Goal: Use online tool/utility: Use online tool/utility

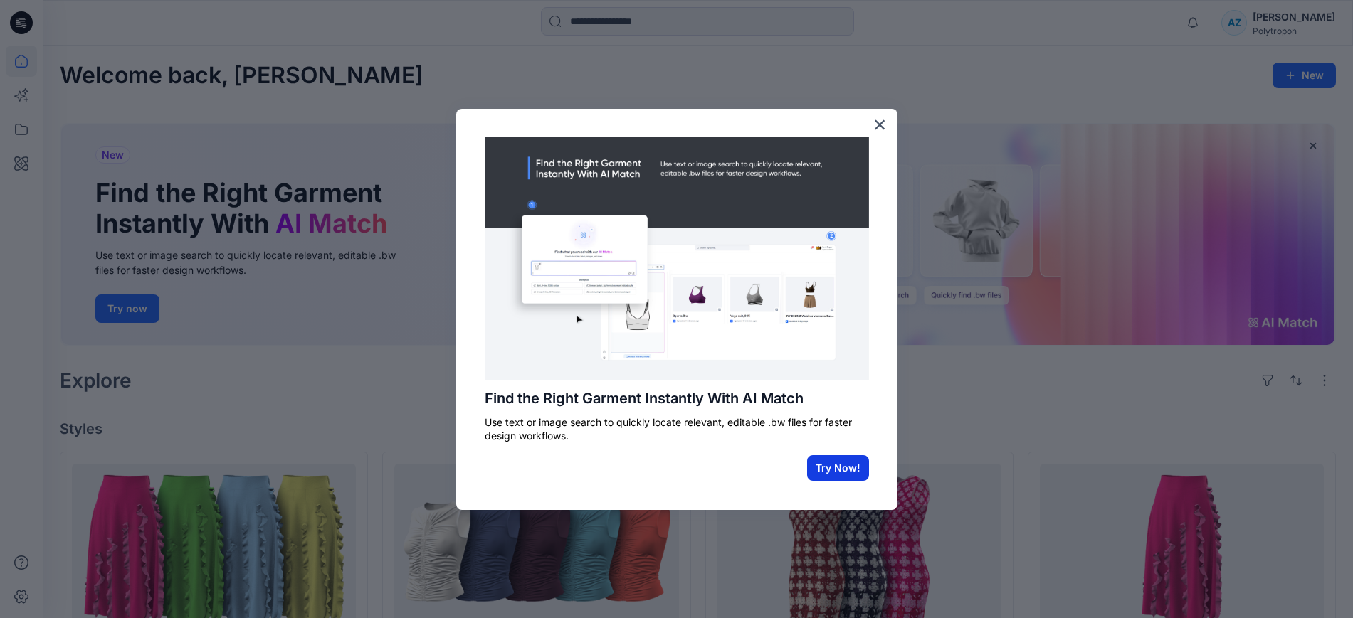
click at [849, 459] on button "Try Now!" at bounding box center [838, 468] width 62 height 26
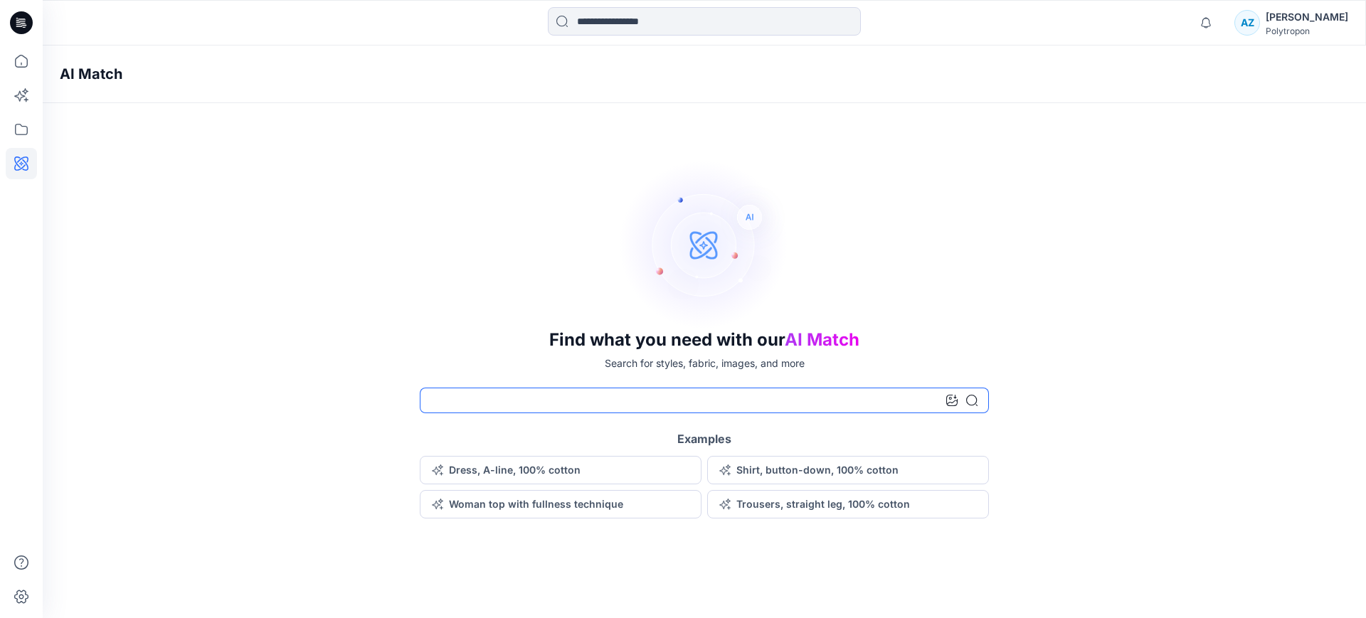
click at [546, 403] on input at bounding box center [704, 401] width 569 height 26
type input "**********"
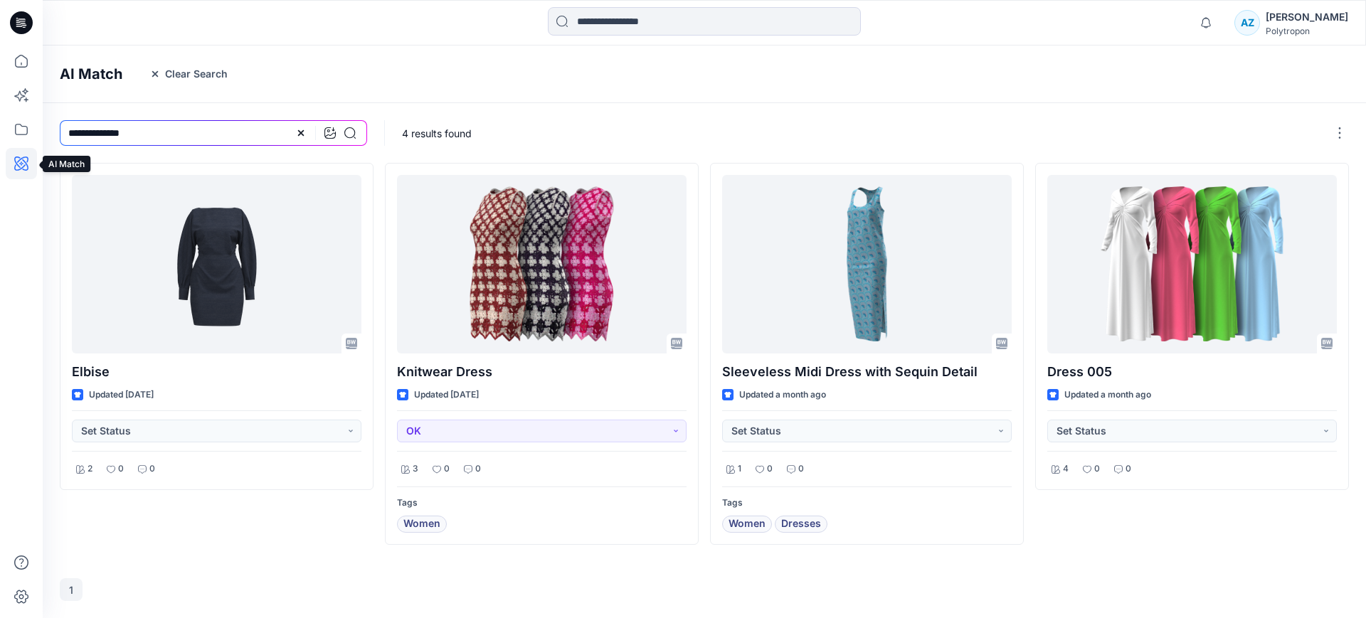
click at [21, 166] on icon at bounding box center [21, 163] width 31 height 31
click at [6, 51] on icon at bounding box center [21, 61] width 31 height 31
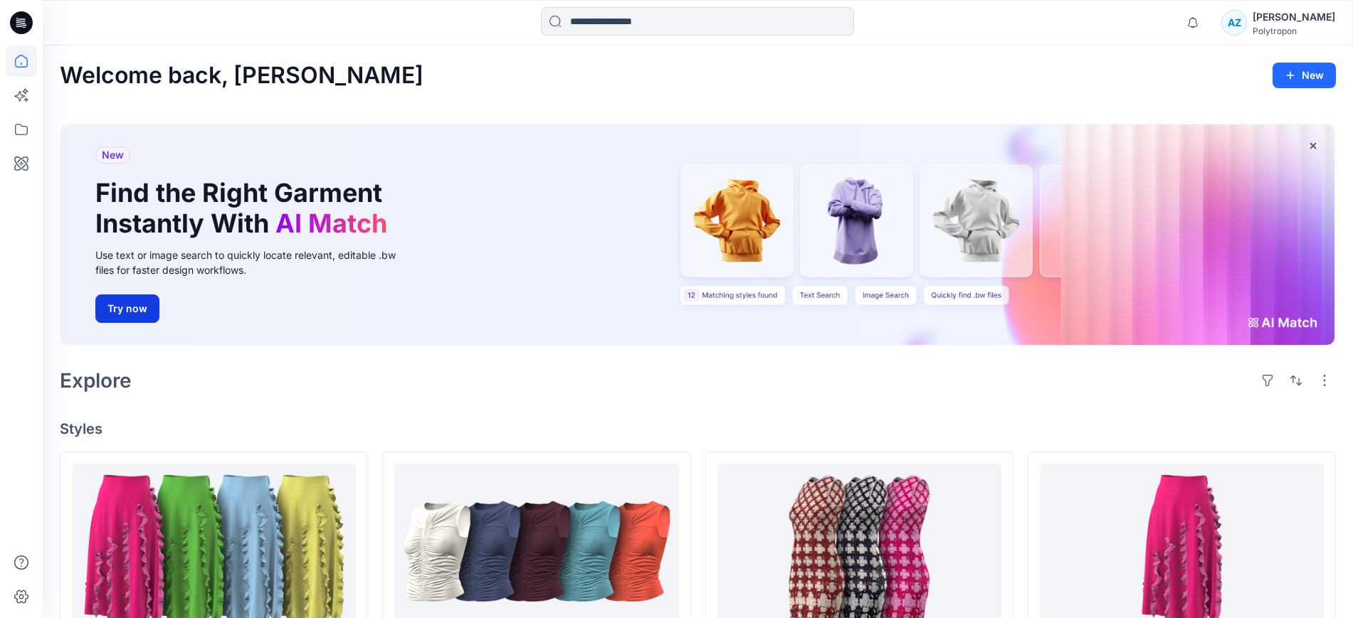
click at [141, 309] on button "Try now" at bounding box center [127, 309] width 64 height 28
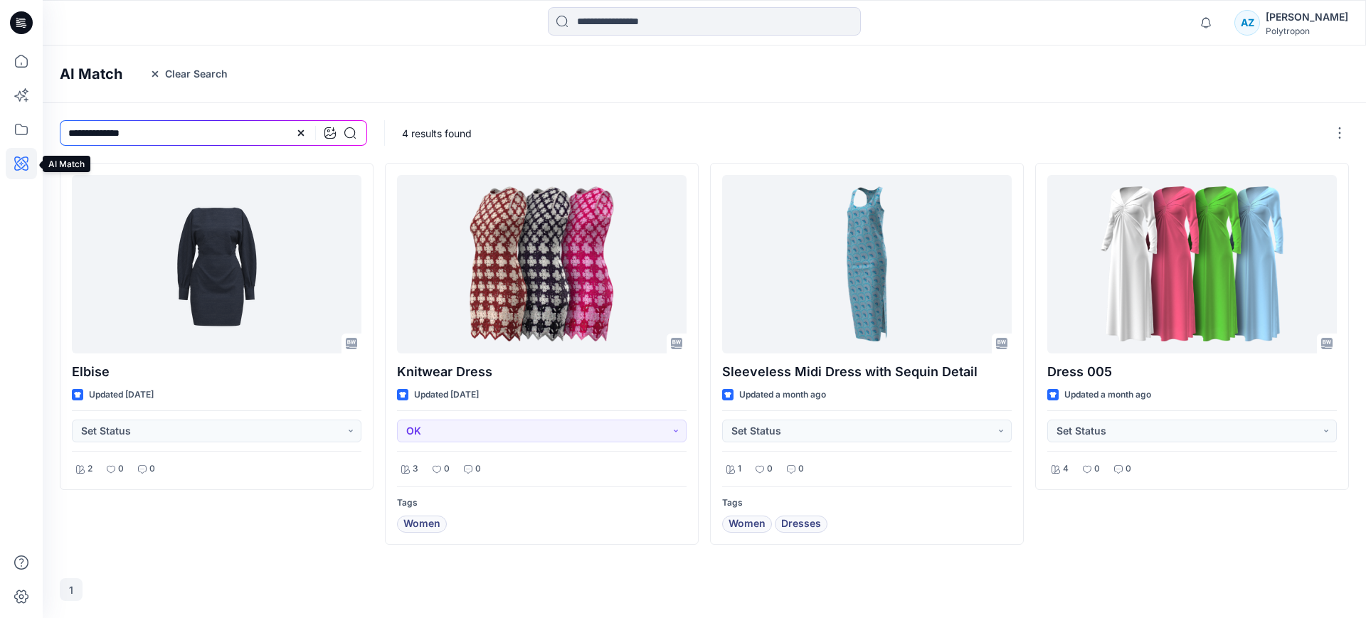
click at [14, 163] on icon at bounding box center [21, 163] width 31 height 31
click at [160, 66] on button "Clear Search" at bounding box center [188, 74] width 97 height 23
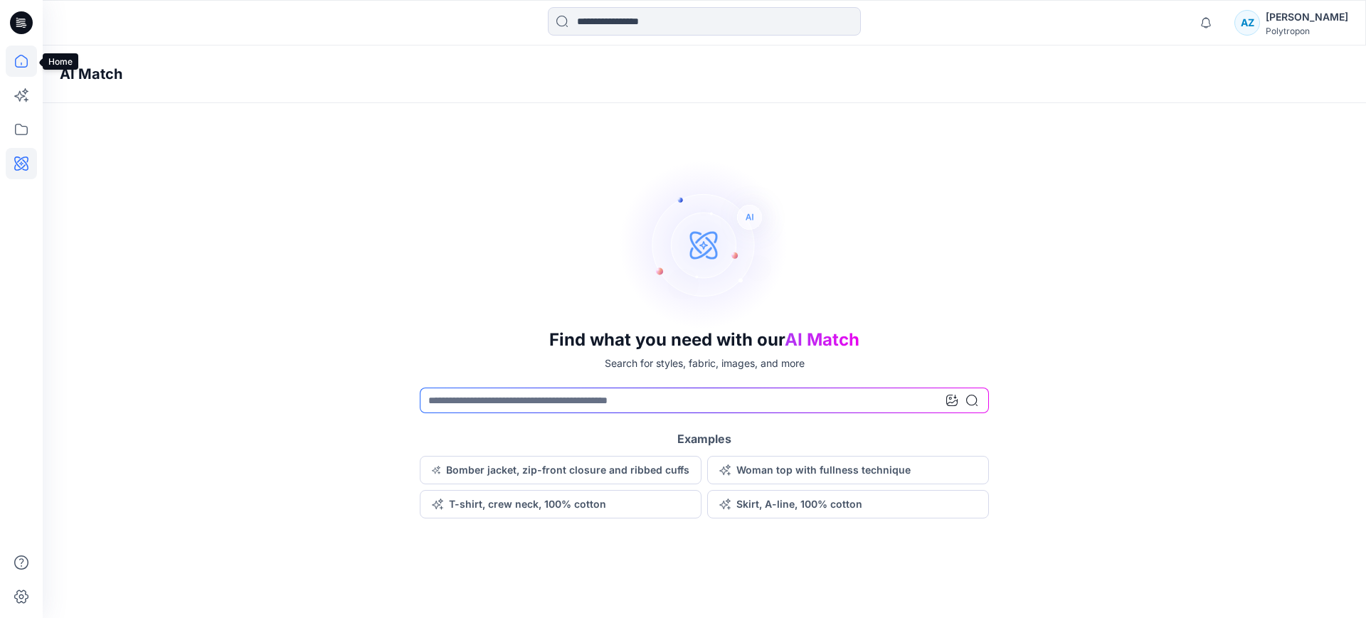
click at [16, 55] on icon at bounding box center [21, 61] width 31 height 31
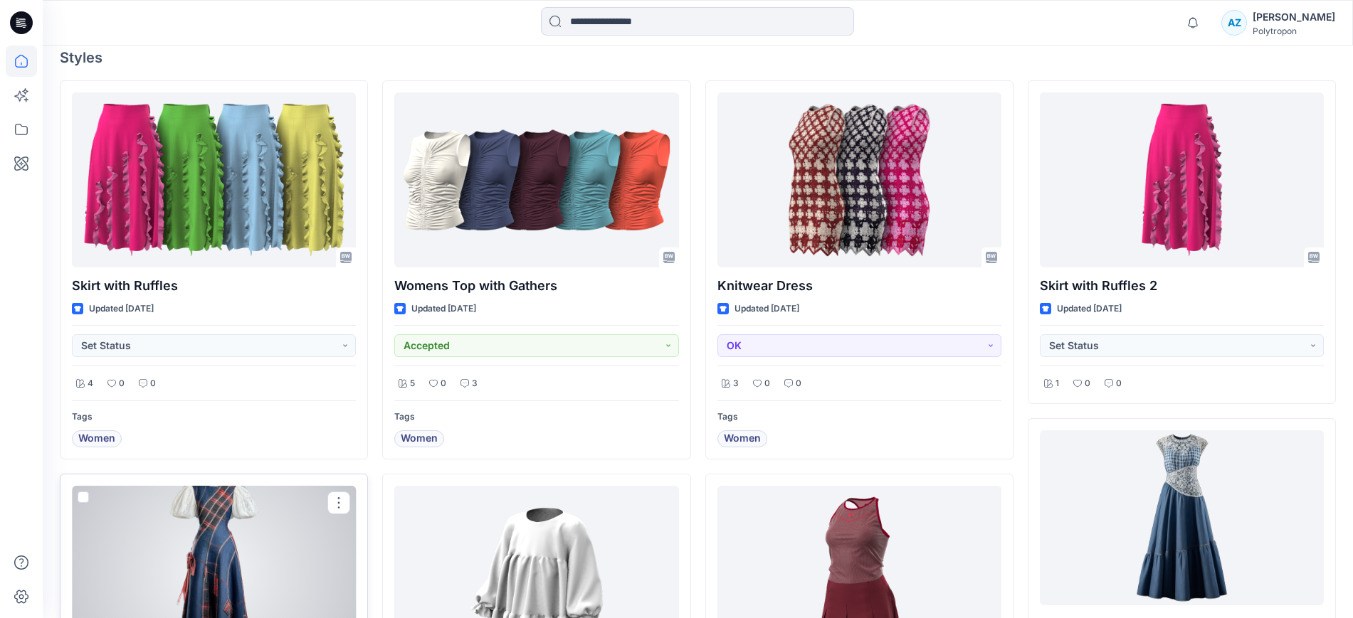
scroll to position [356, 0]
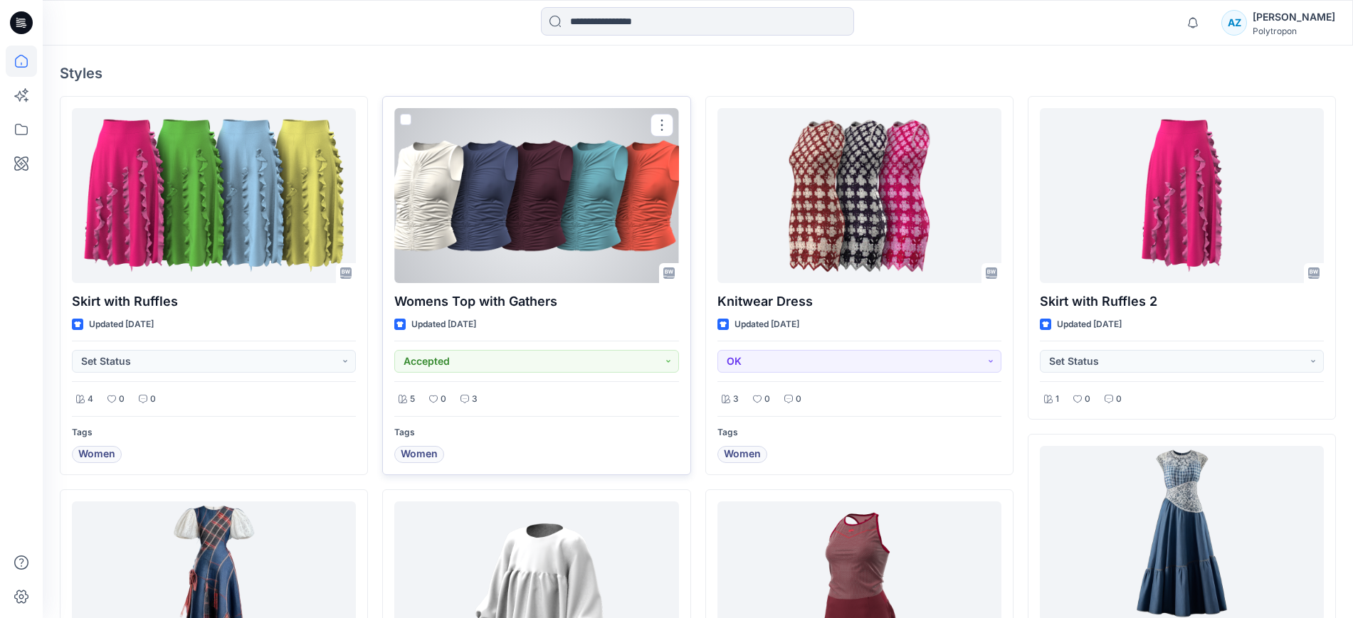
click at [524, 218] on div at bounding box center [536, 195] width 284 height 175
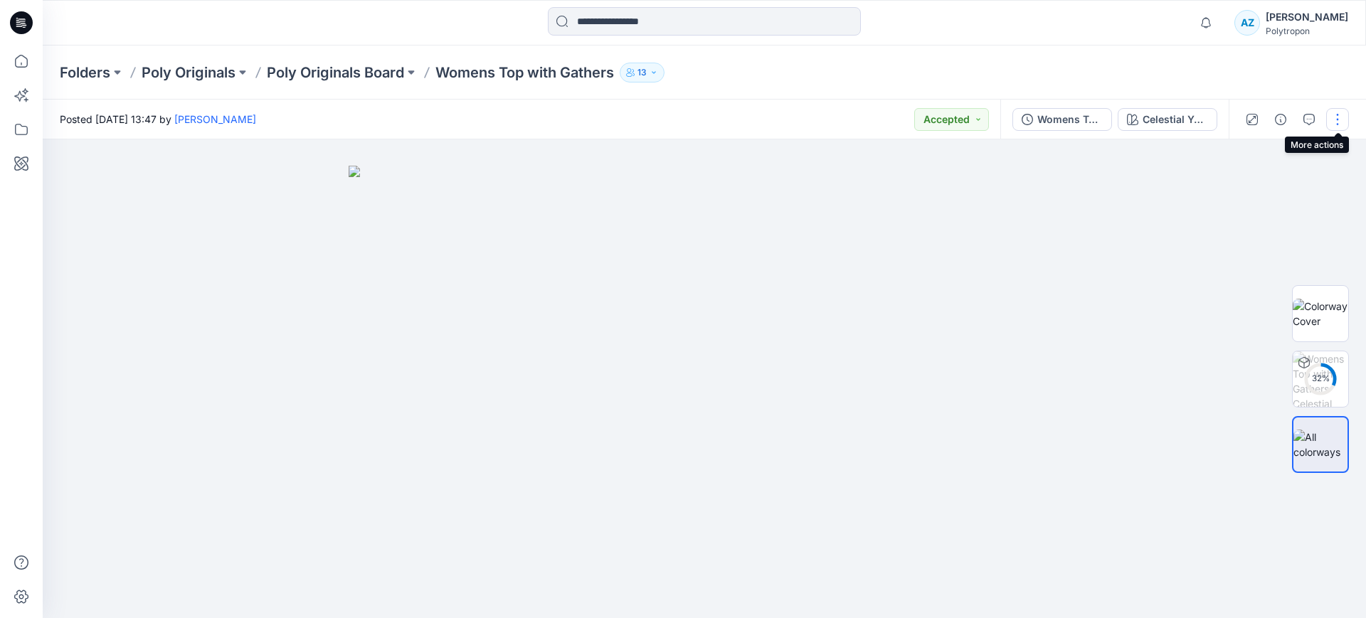
click at [1338, 121] on button "button" at bounding box center [1337, 119] width 23 height 23
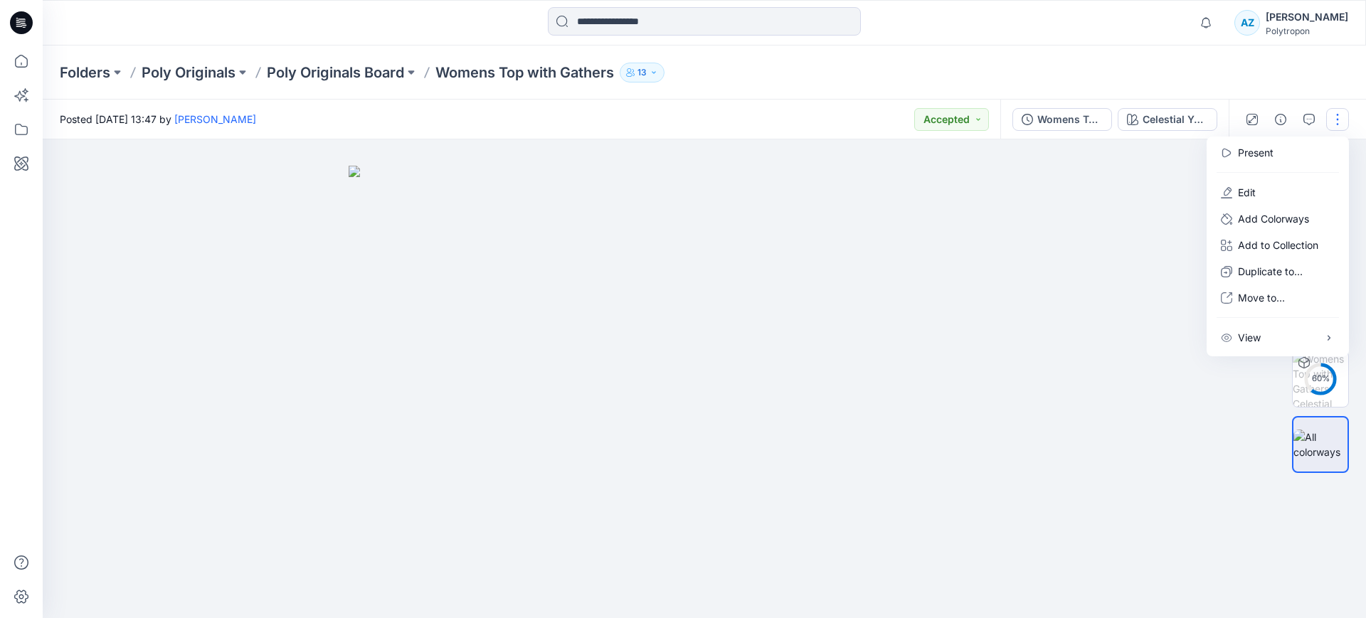
click at [1123, 203] on div at bounding box center [704, 378] width 1323 height 479
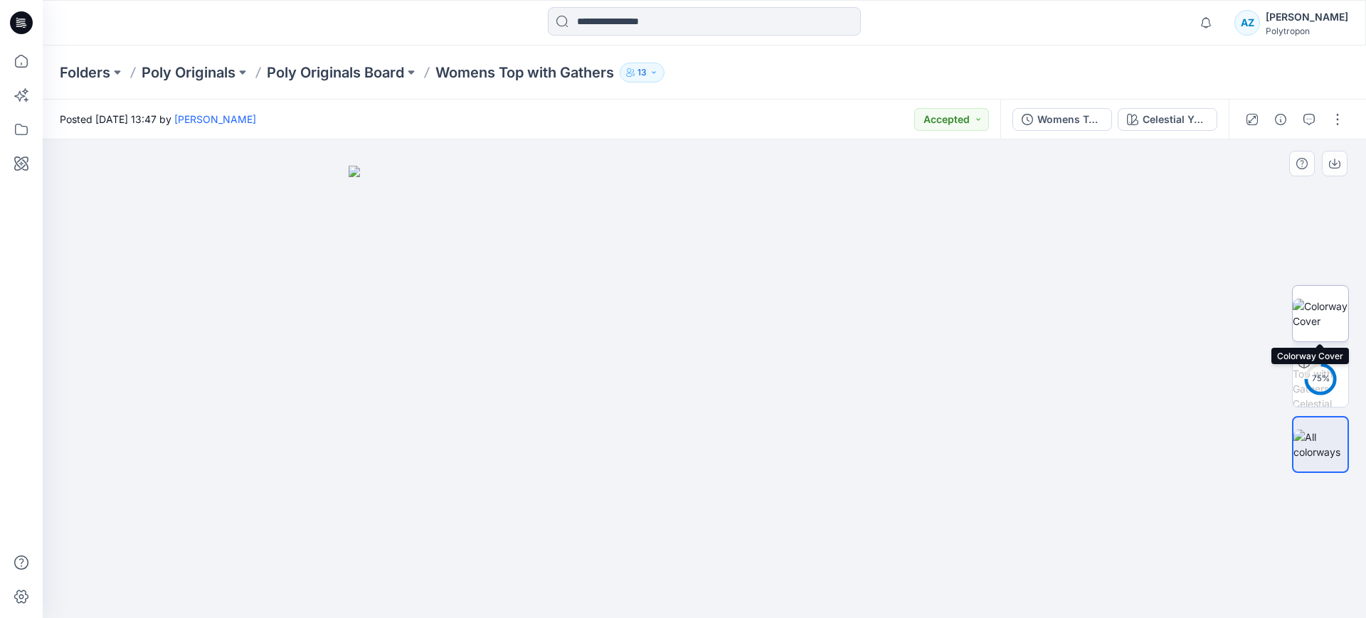
click at [1317, 319] on img at bounding box center [1320, 314] width 55 height 30
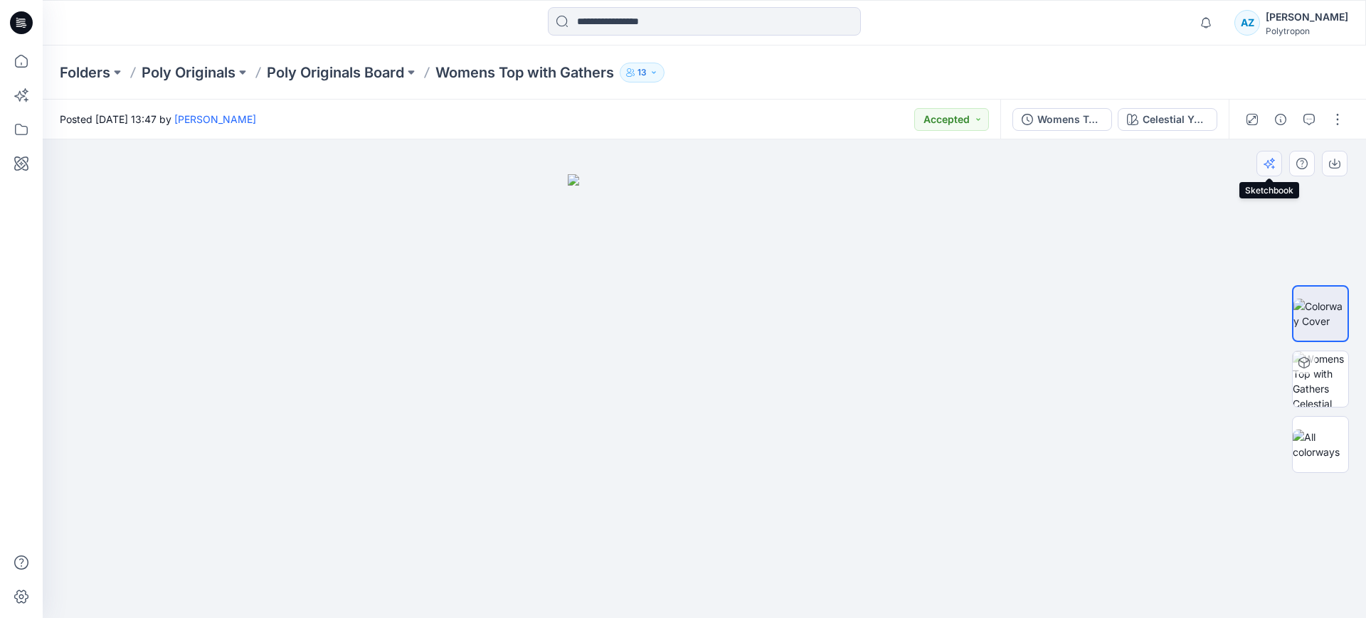
click at [1260, 162] on button "button" at bounding box center [1269, 164] width 26 height 26
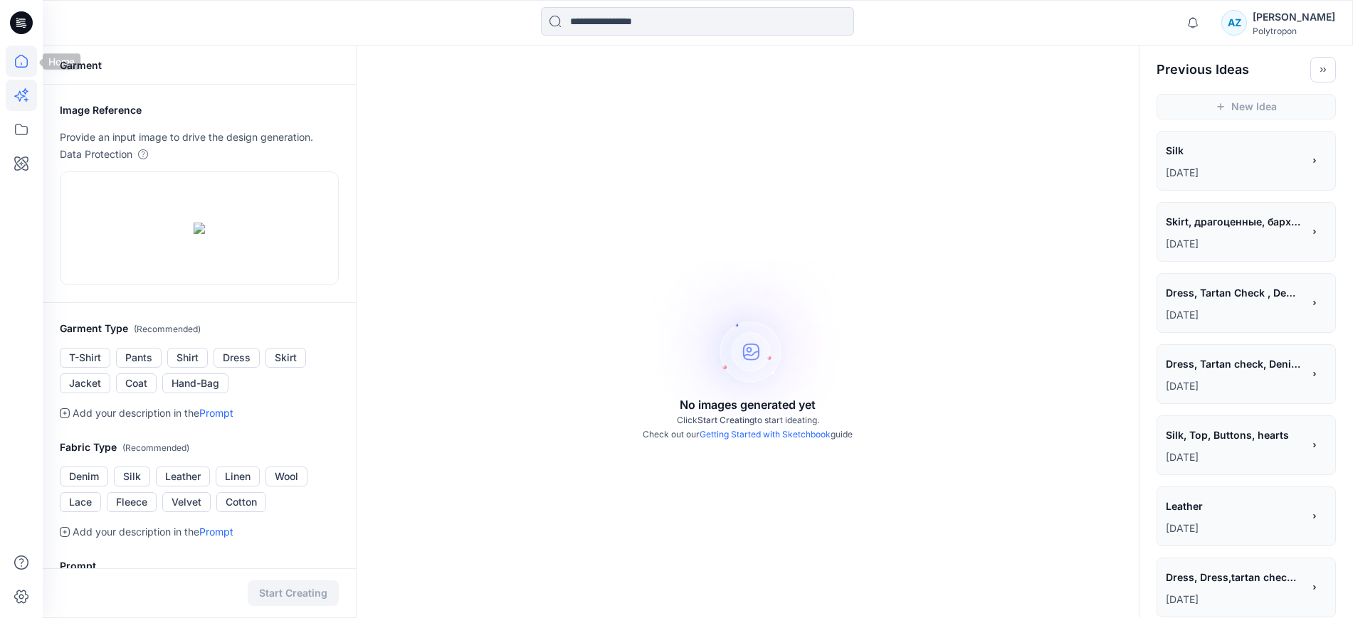
click at [18, 56] on icon at bounding box center [21, 61] width 13 height 13
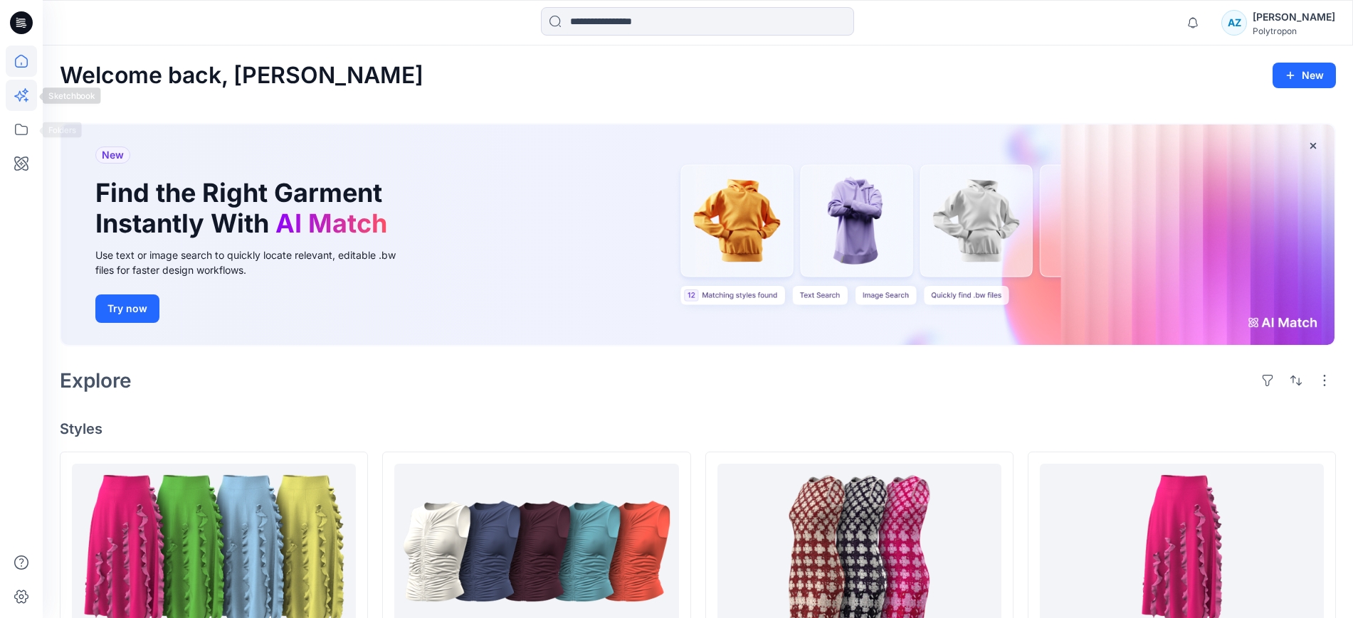
click at [18, 86] on icon at bounding box center [21, 95] width 31 height 31
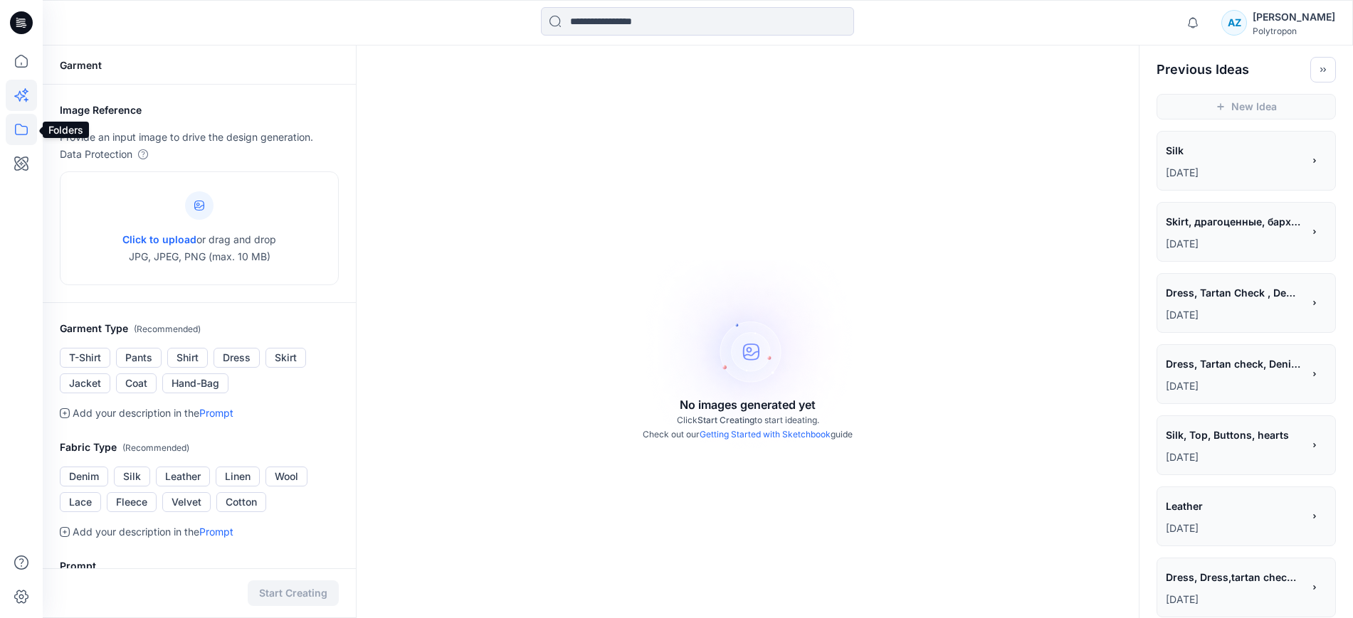
click at [11, 122] on icon at bounding box center [21, 129] width 31 height 31
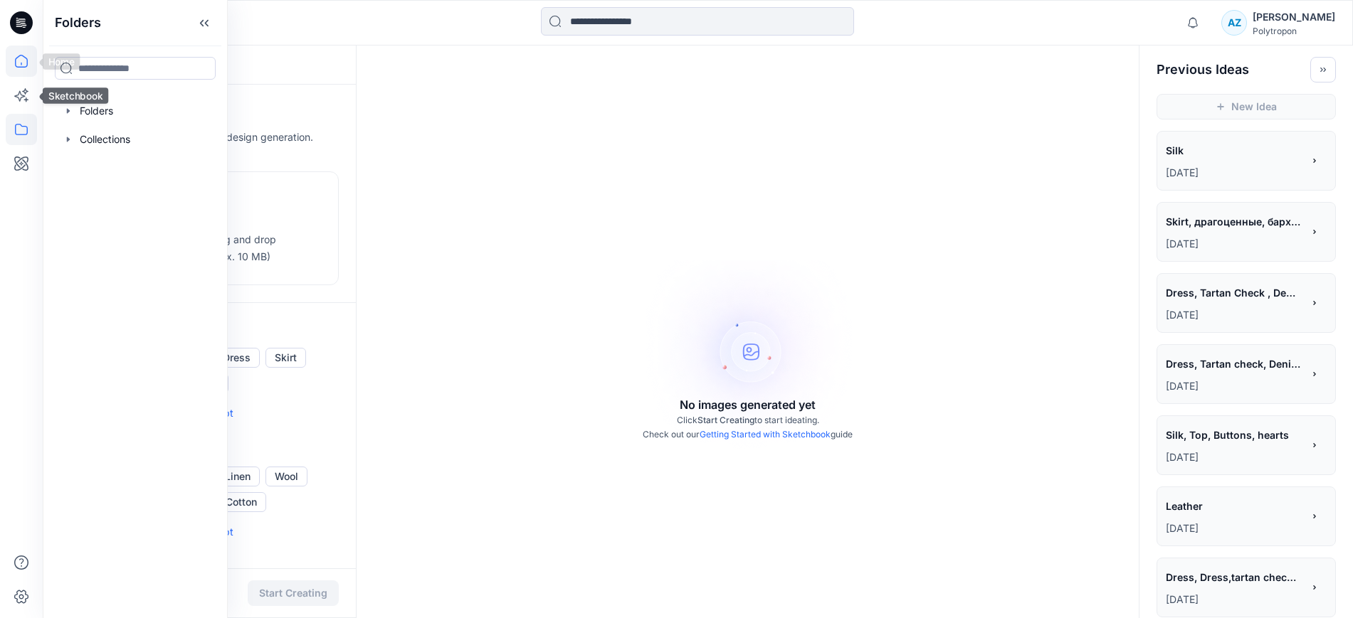
click at [26, 60] on icon at bounding box center [21, 61] width 31 height 31
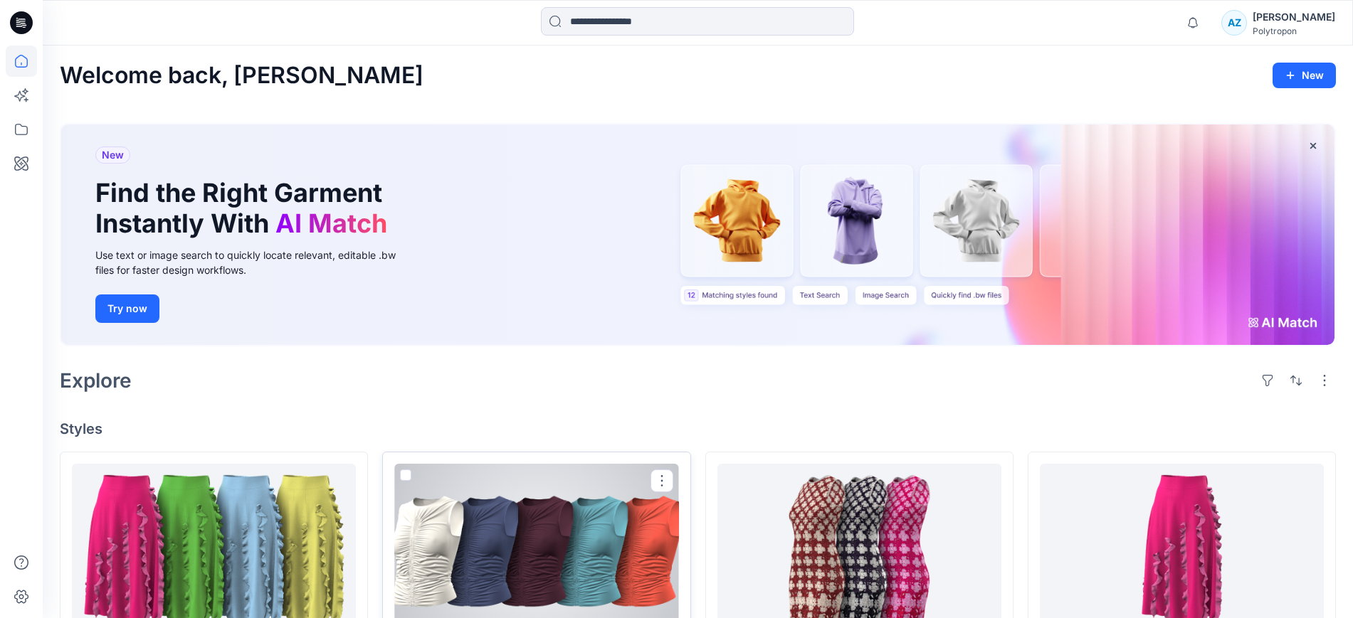
click at [542, 508] on div at bounding box center [536, 551] width 284 height 175
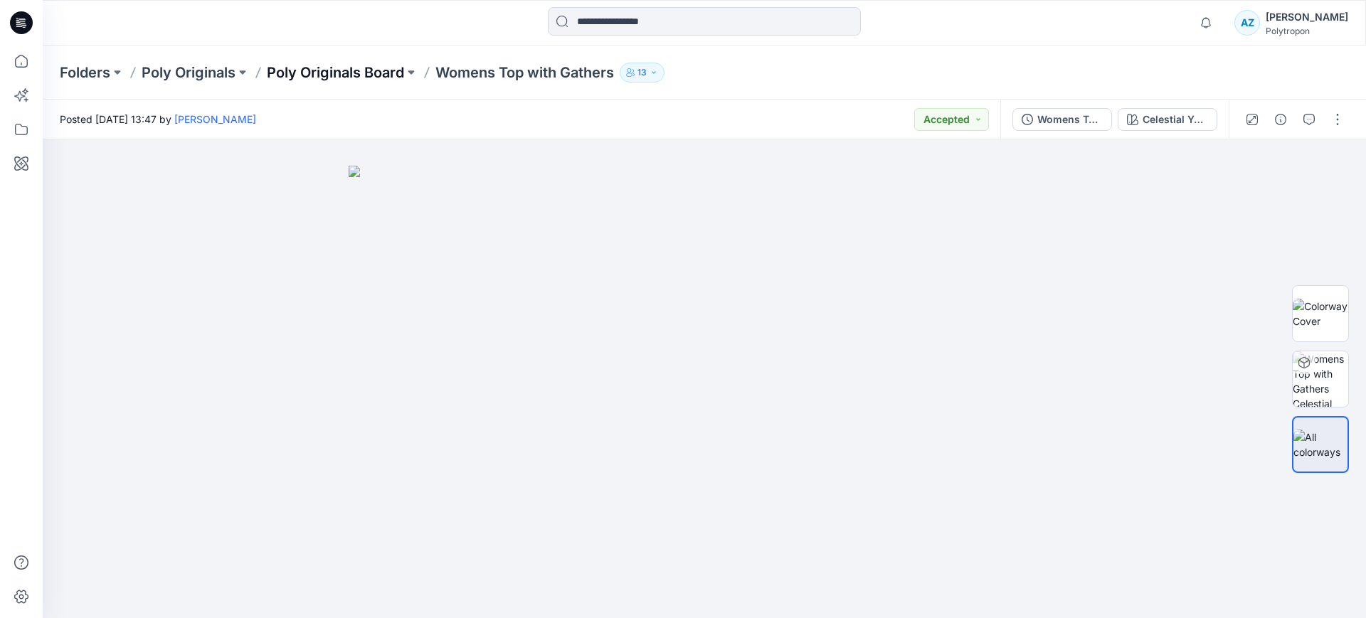
click at [367, 73] on p "Poly Originals Board" at bounding box center [335, 73] width 137 height 20
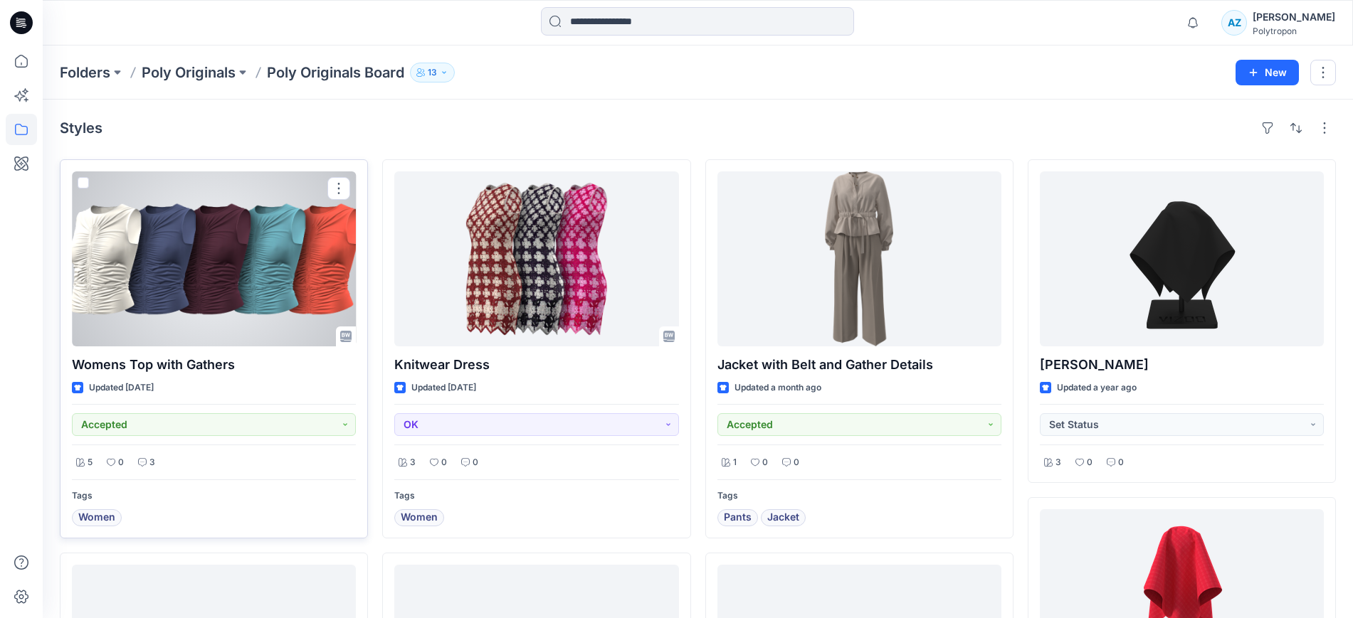
click at [79, 182] on span at bounding box center [83, 182] width 11 height 11
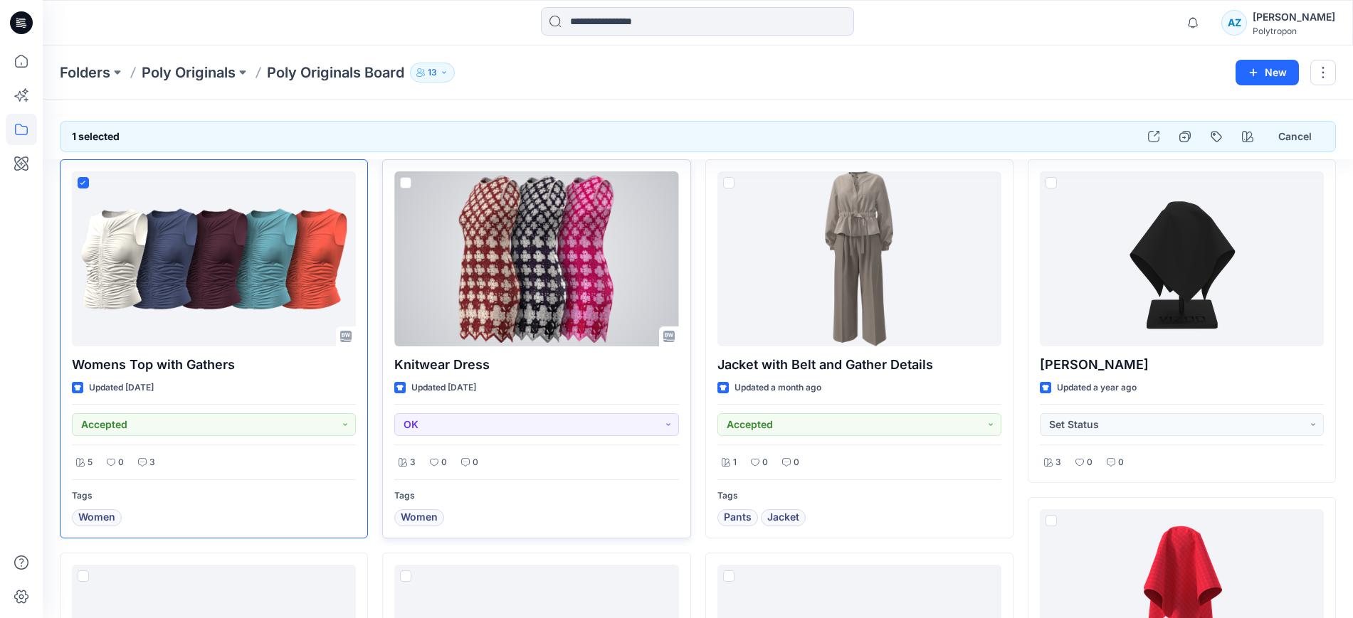
click at [407, 182] on span at bounding box center [405, 182] width 11 height 11
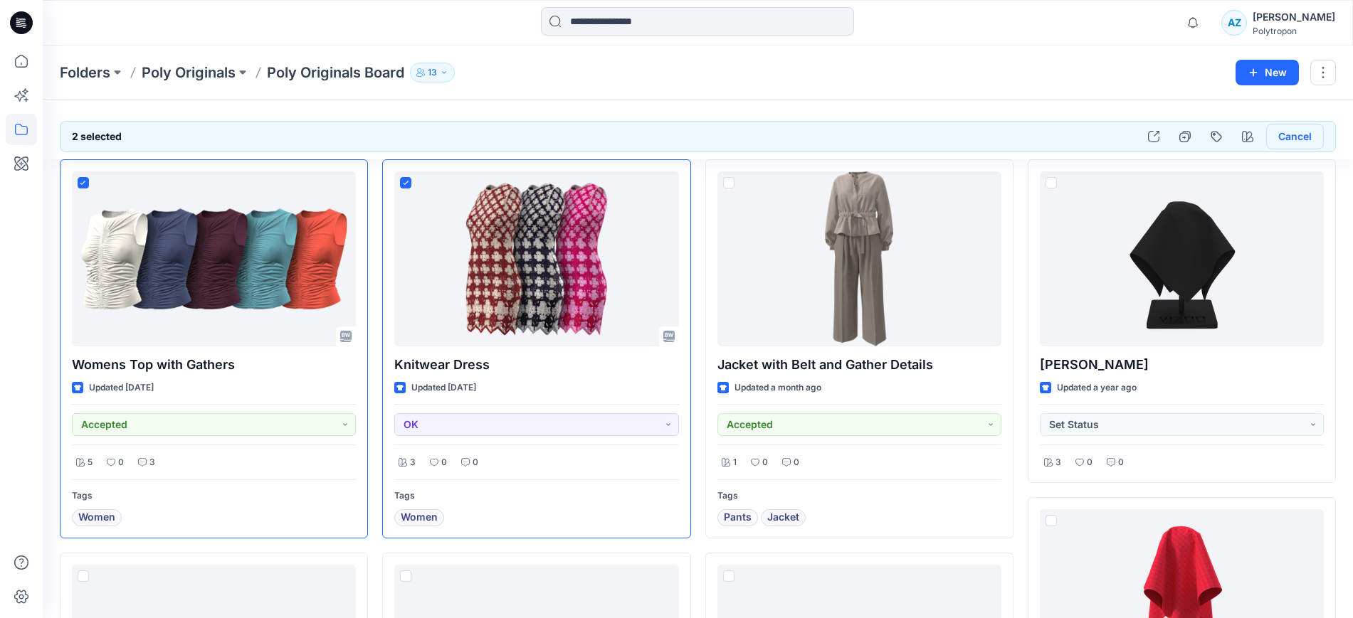
click at [1293, 138] on button "Cancel" at bounding box center [1295, 137] width 58 height 26
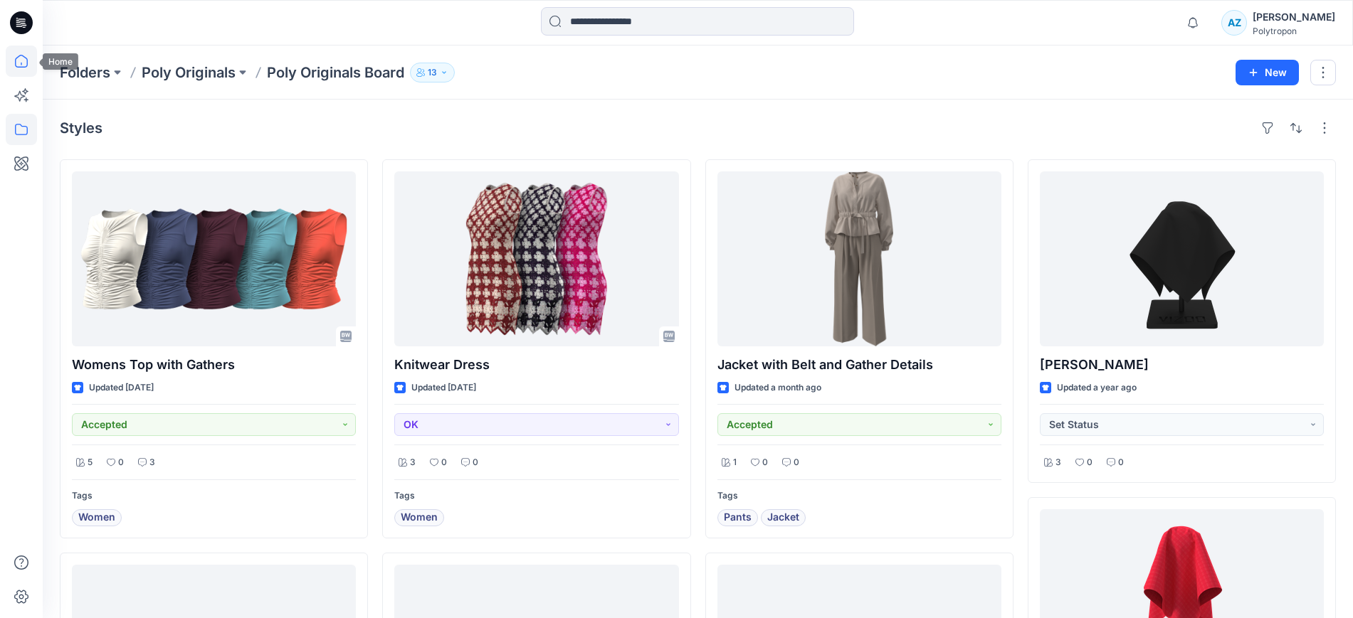
click at [11, 54] on icon at bounding box center [21, 61] width 31 height 31
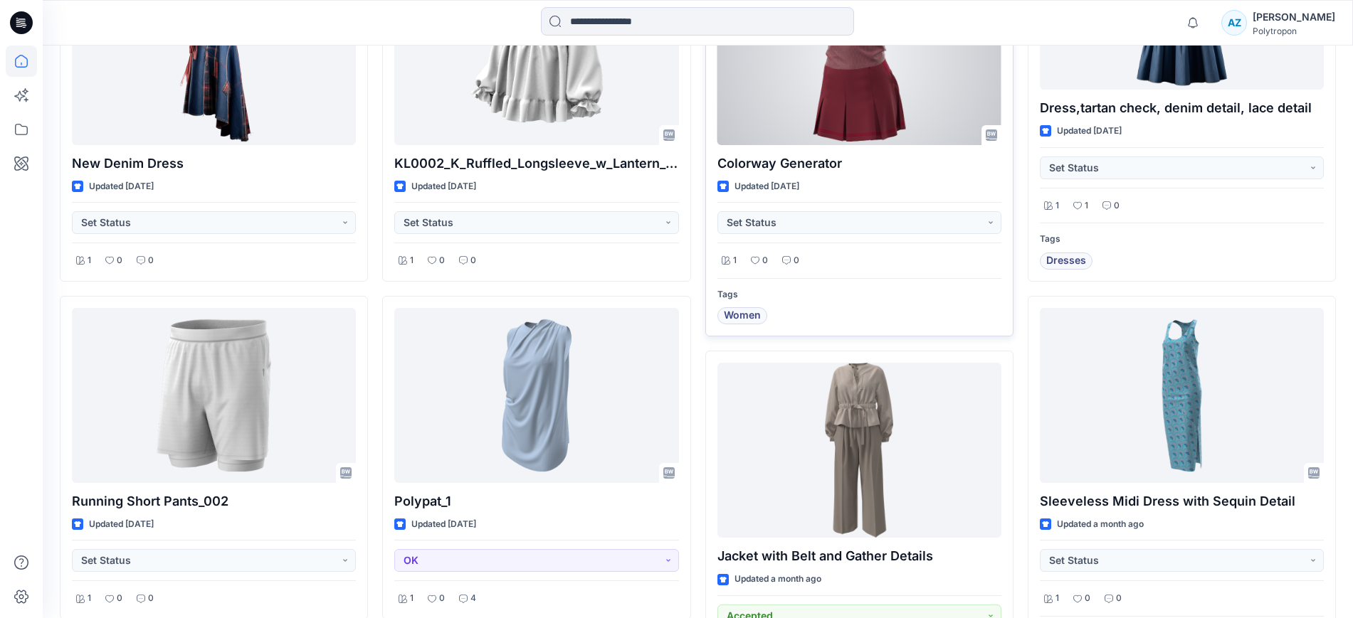
scroll to position [1067, 0]
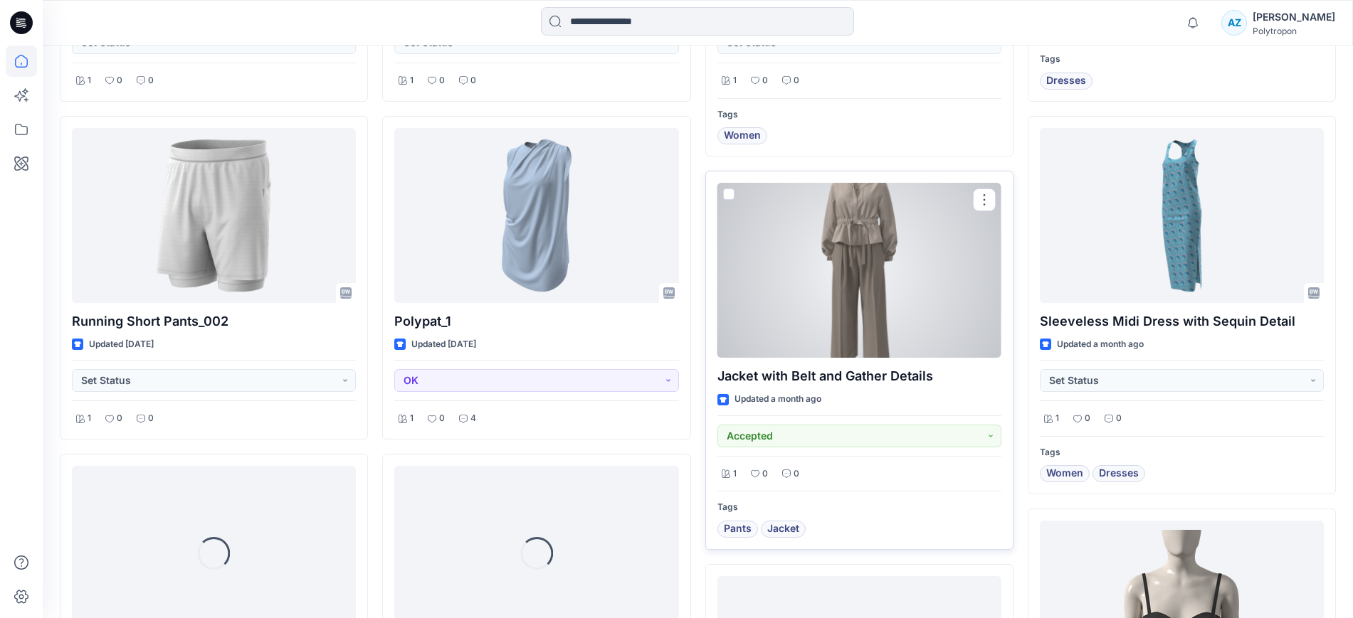
click at [787, 279] on div at bounding box center [859, 270] width 284 height 175
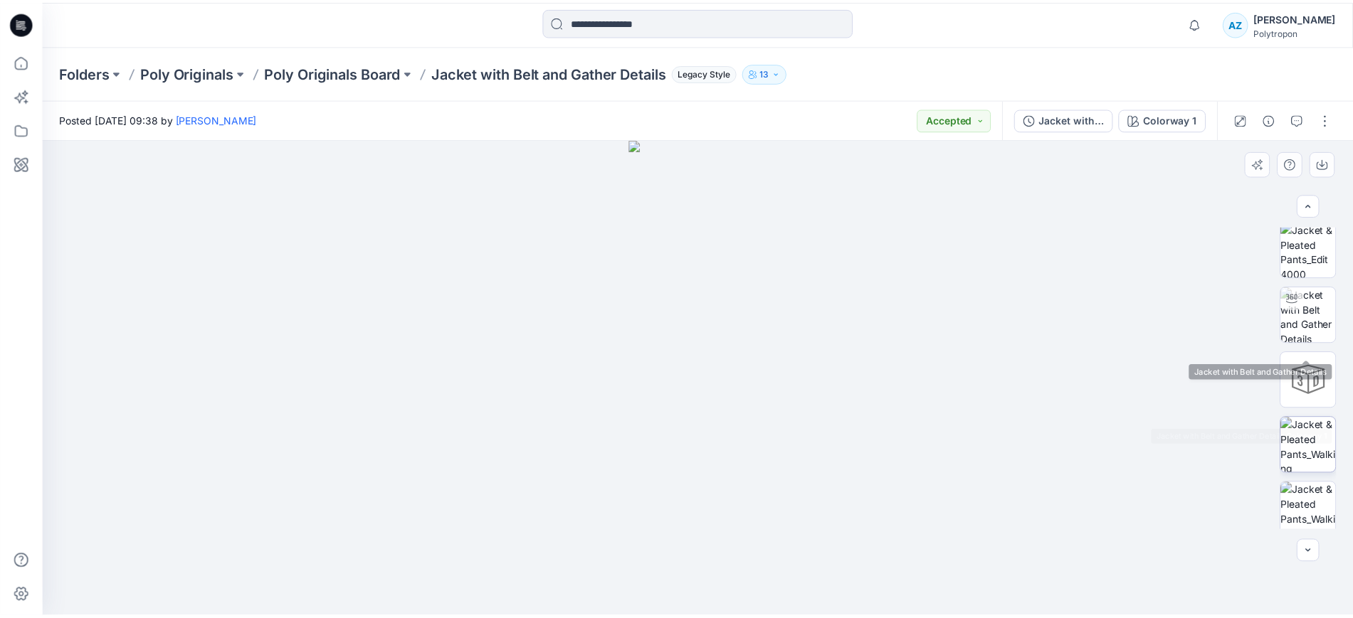
scroll to position [145, 0]
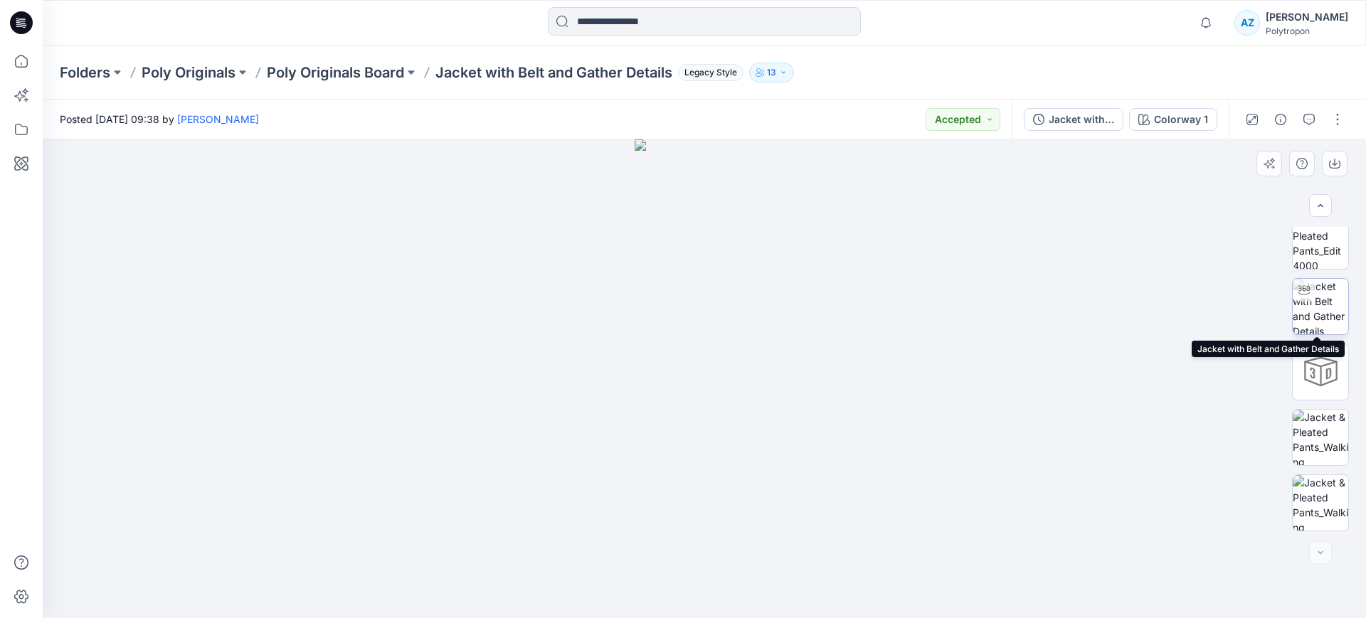
click at [1308, 287] on div at bounding box center [1304, 290] width 23 height 23
drag, startPoint x: 706, startPoint y: 598, endPoint x: 710, endPoint y: 607, distance: 10.2
click at [710, 603] on icon at bounding box center [706, 575] width 430 height 53
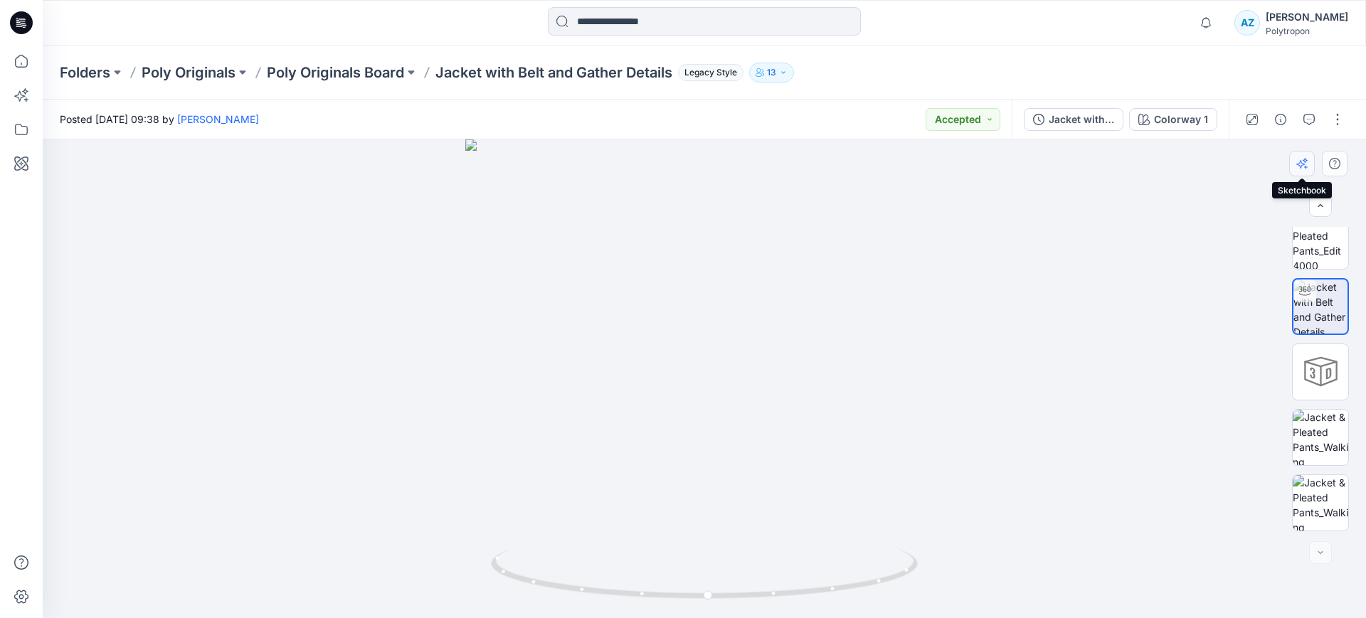
click at [1300, 162] on icon "button" at bounding box center [1300, 164] width 9 height 9
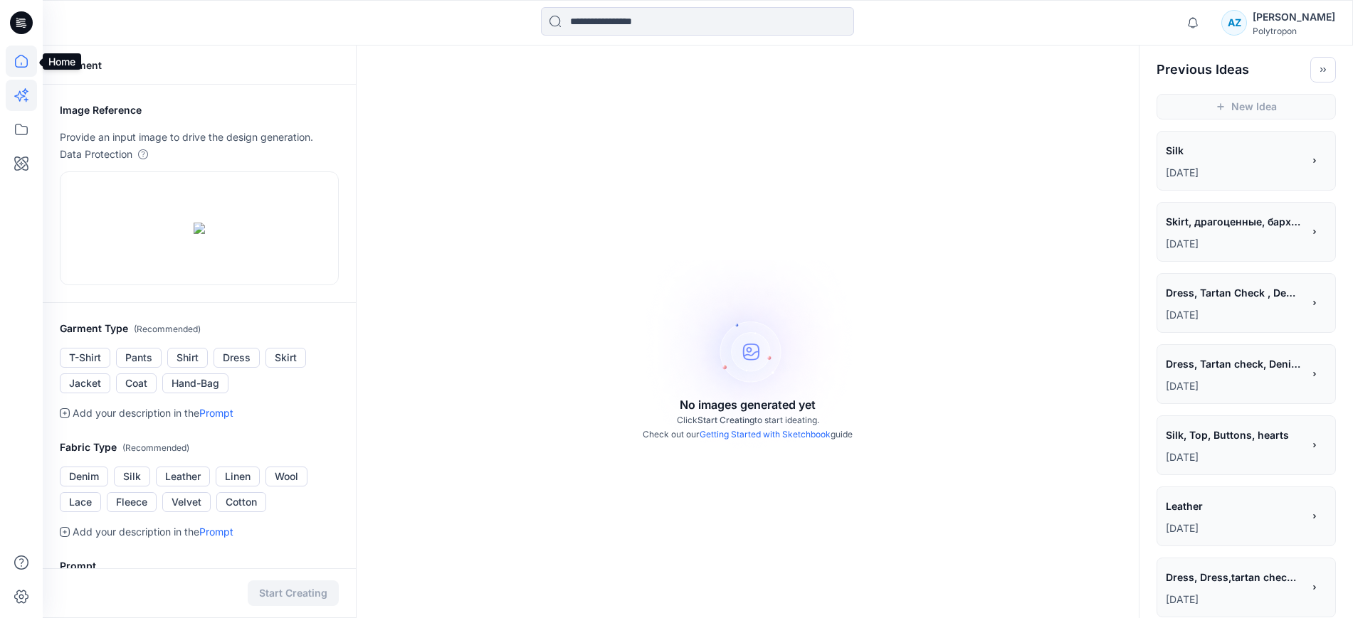
click at [29, 58] on icon at bounding box center [21, 61] width 31 height 31
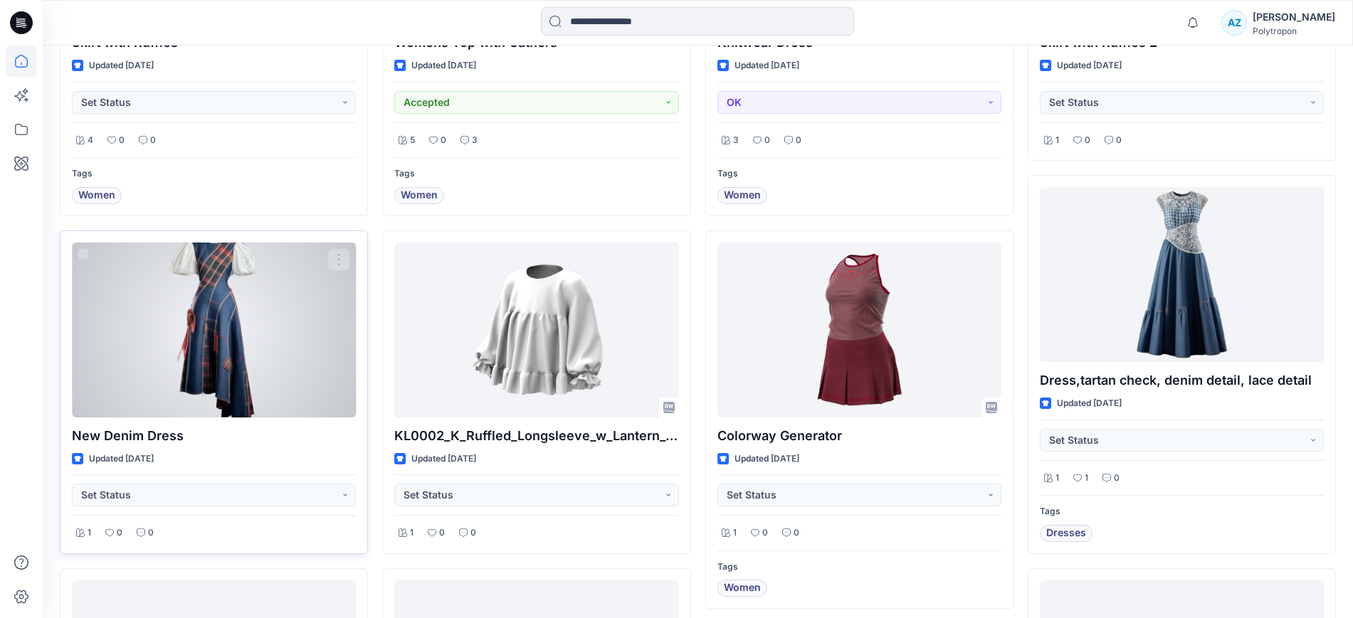
scroll to position [623, 0]
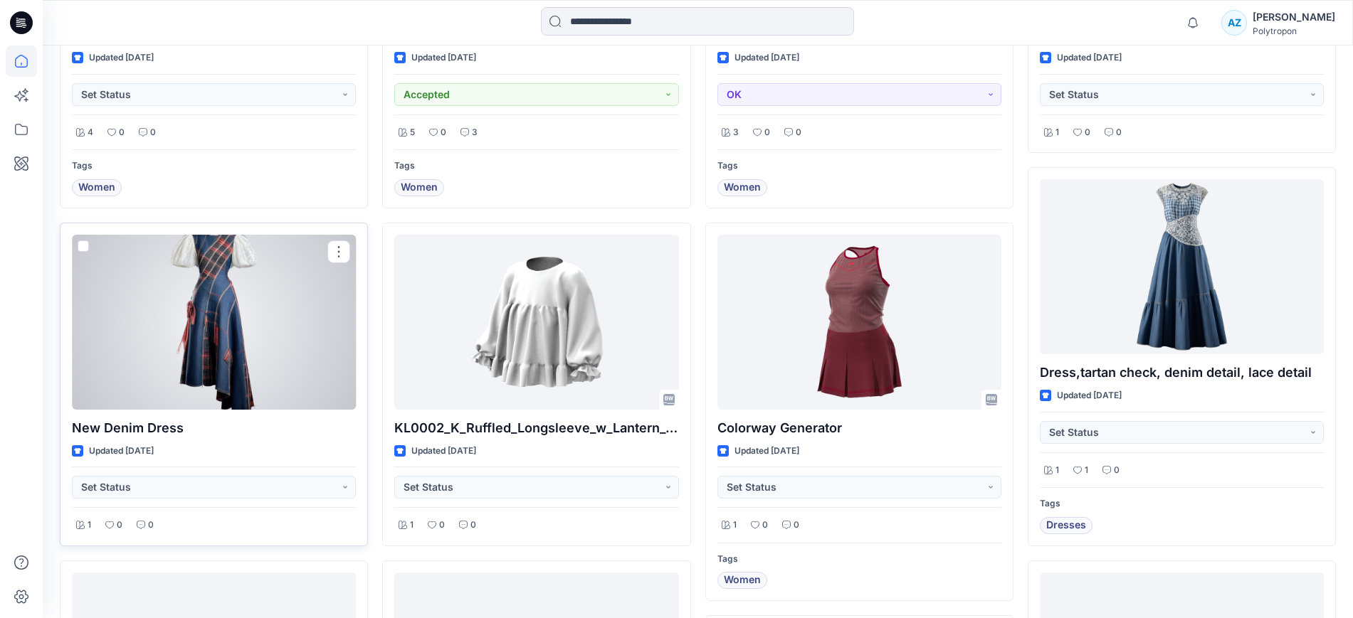
click at [78, 245] on span at bounding box center [83, 245] width 11 height 11
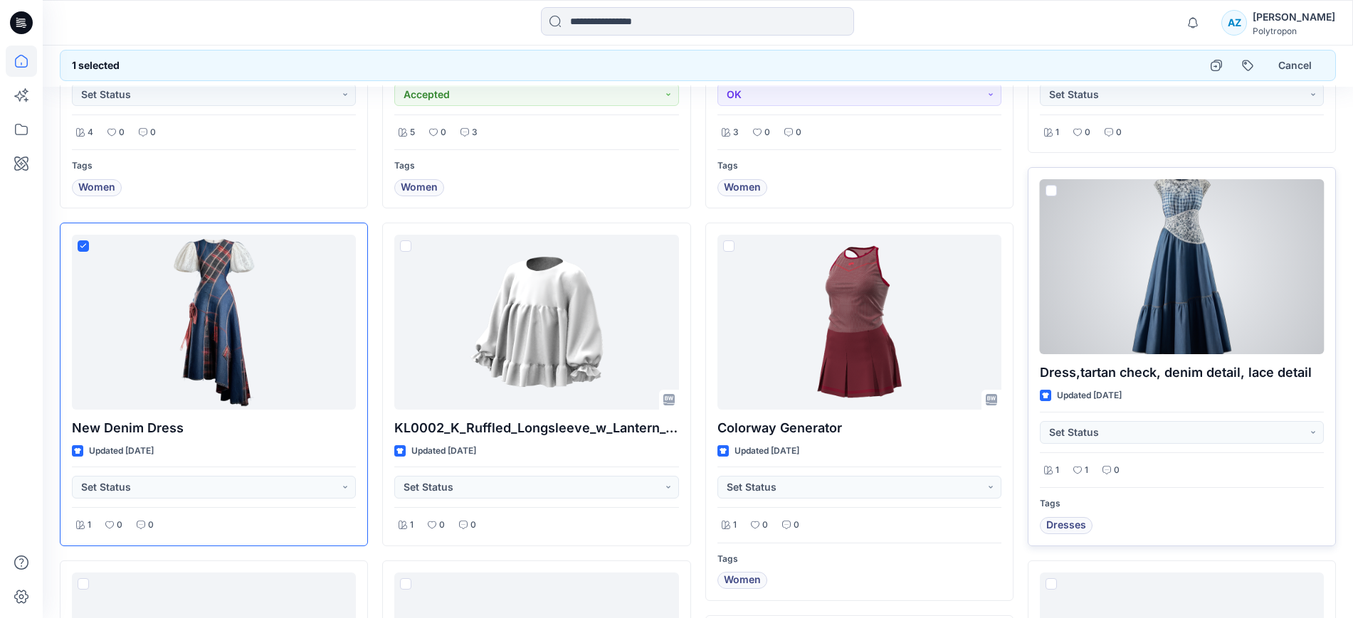
click at [1047, 189] on span at bounding box center [1050, 190] width 11 height 11
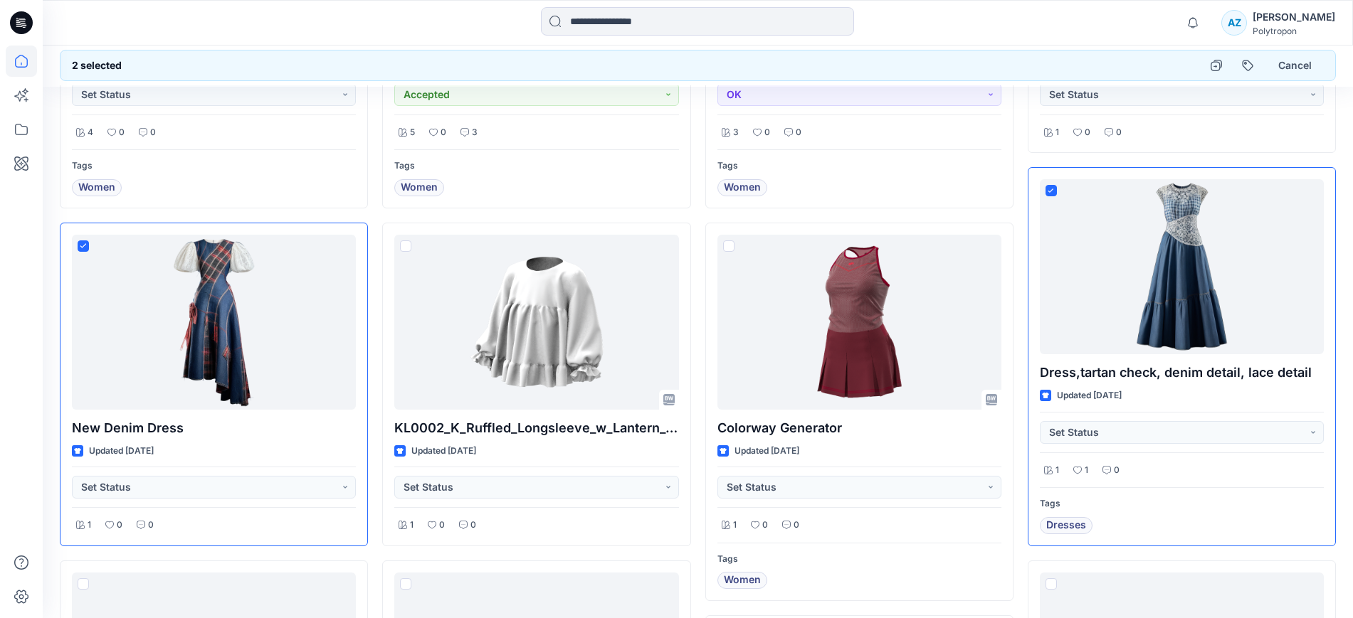
click at [0, 287] on div at bounding box center [21, 309] width 43 height 618
click at [0, 417] on div at bounding box center [21, 309] width 43 height 618
click at [1311, 65] on button "Cancel" at bounding box center [1295, 66] width 58 height 26
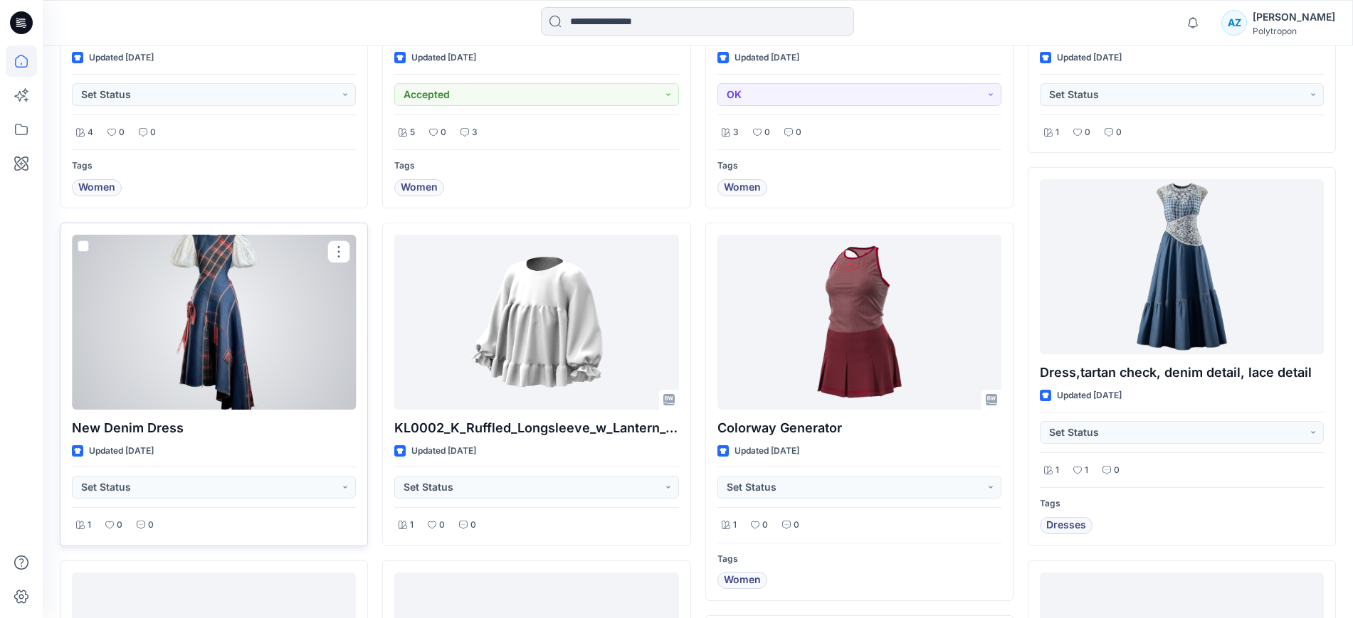
click at [268, 309] on div at bounding box center [214, 322] width 284 height 175
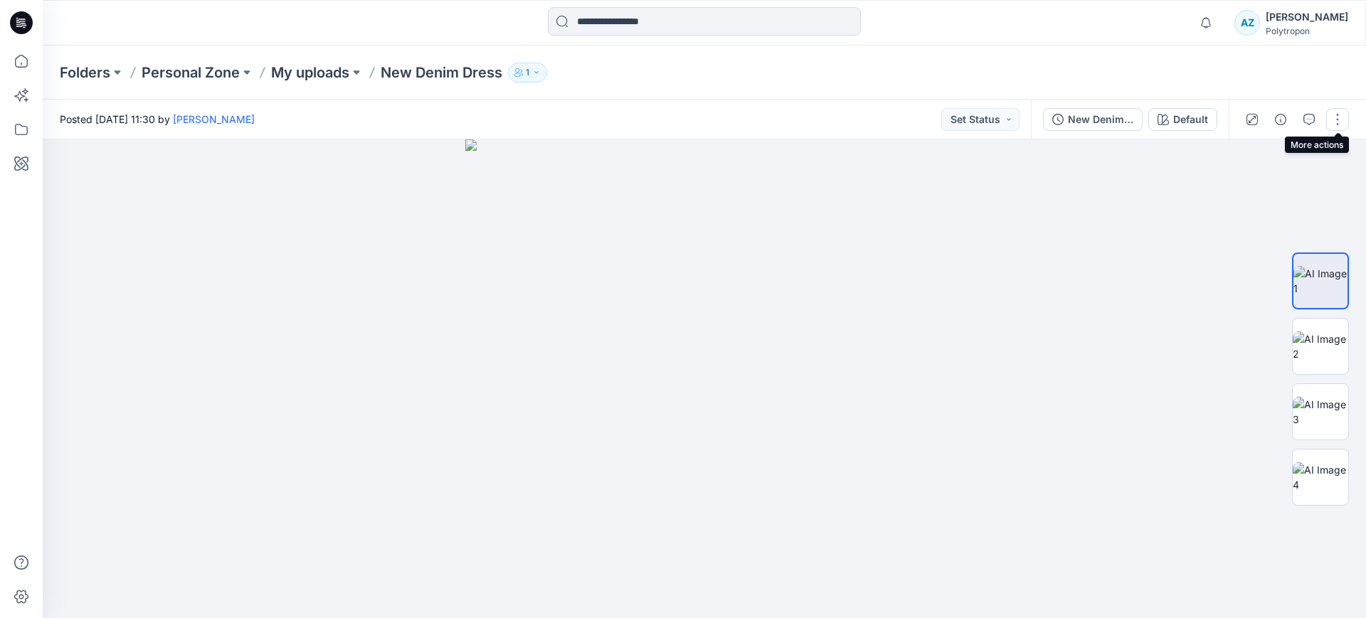
click at [1336, 116] on button "button" at bounding box center [1337, 119] width 23 height 23
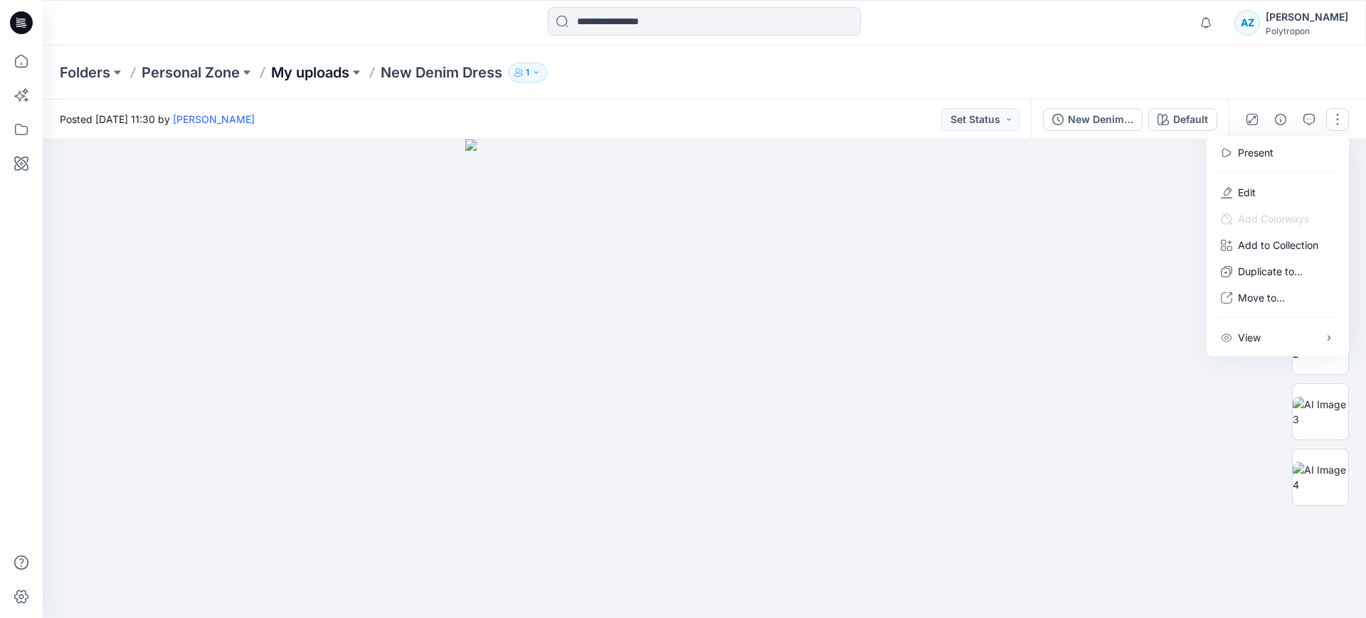
click at [339, 76] on p "My uploads" at bounding box center [310, 73] width 78 height 20
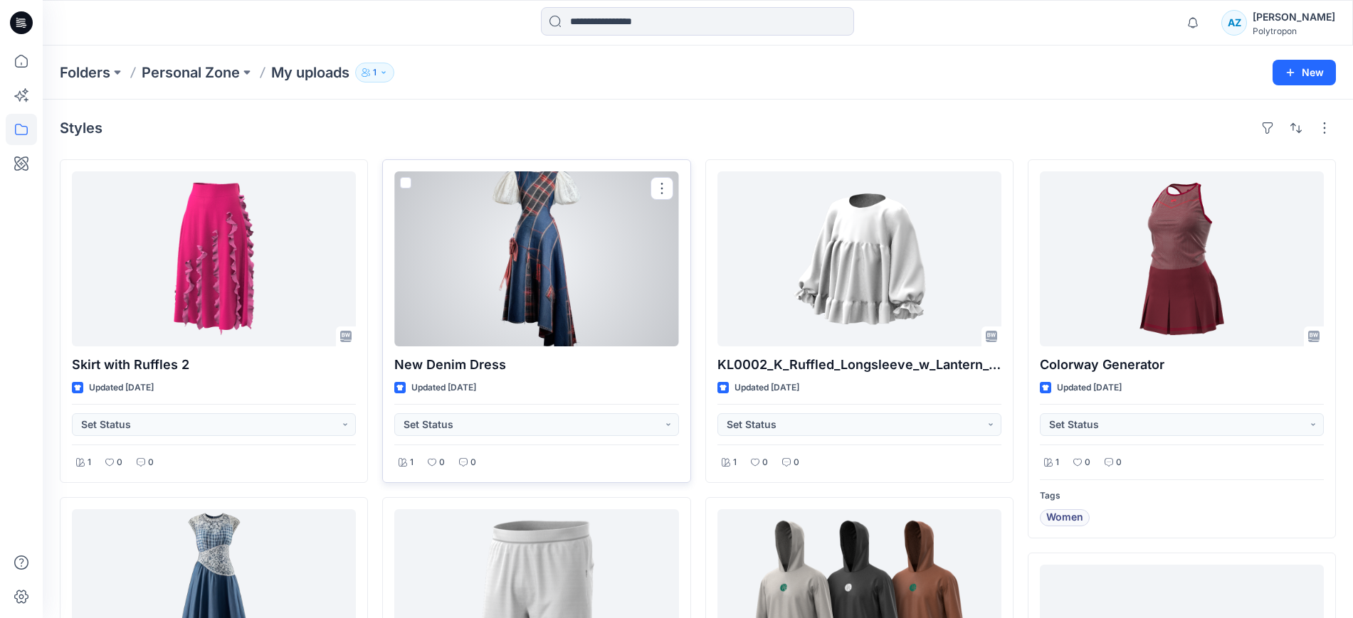
click at [399, 182] on div at bounding box center [536, 258] width 284 height 175
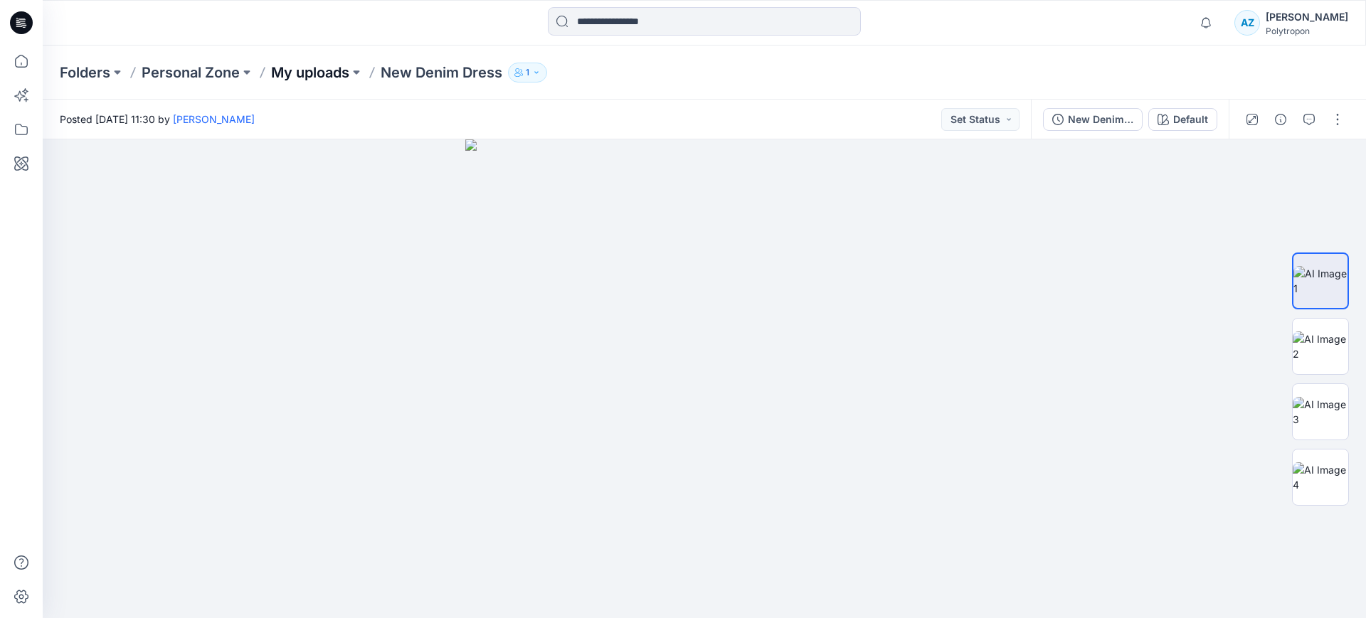
click at [300, 80] on p "My uploads" at bounding box center [310, 73] width 78 height 20
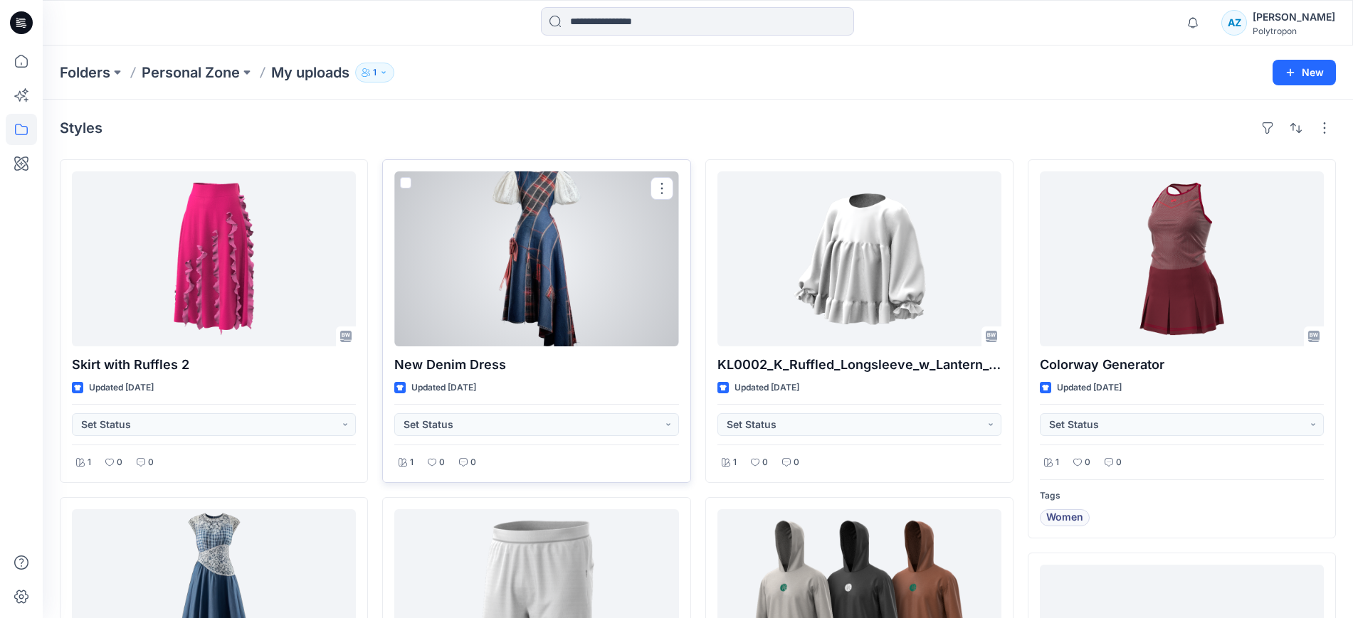
click at [408, 181] on span at bounding box center [405, 182] width 11 height 11
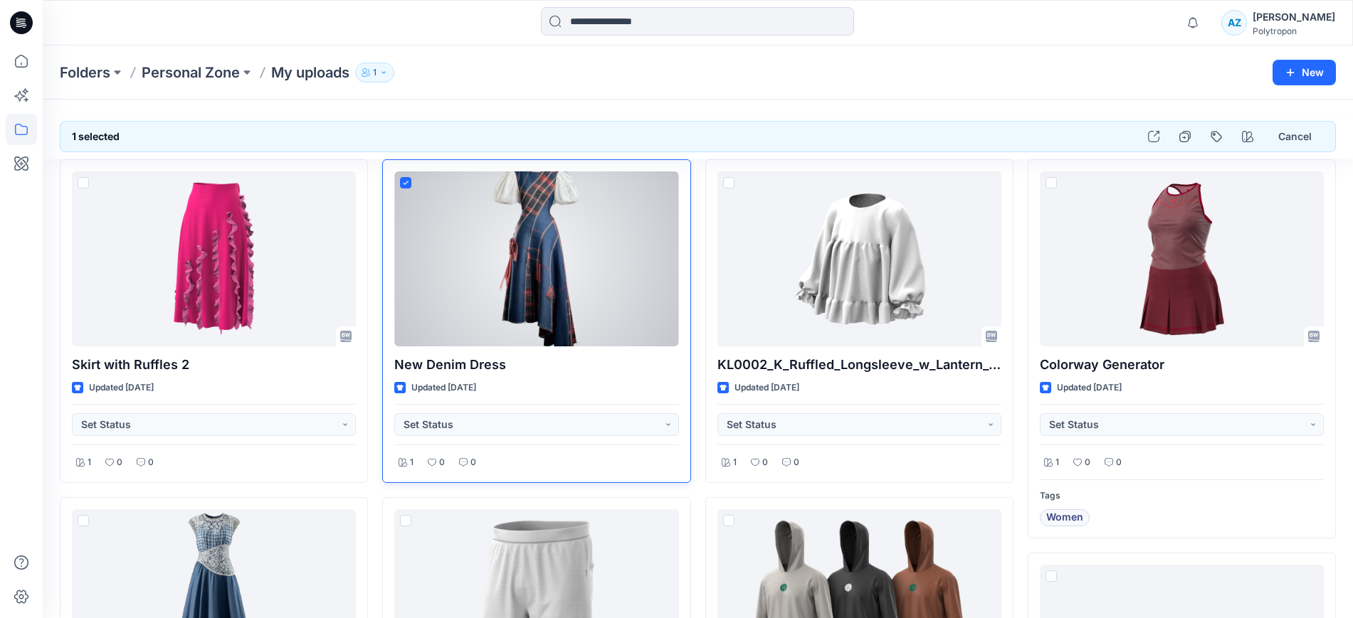
click at [408, 181] on icon at bounding box center [406, 183] width 6 height 5
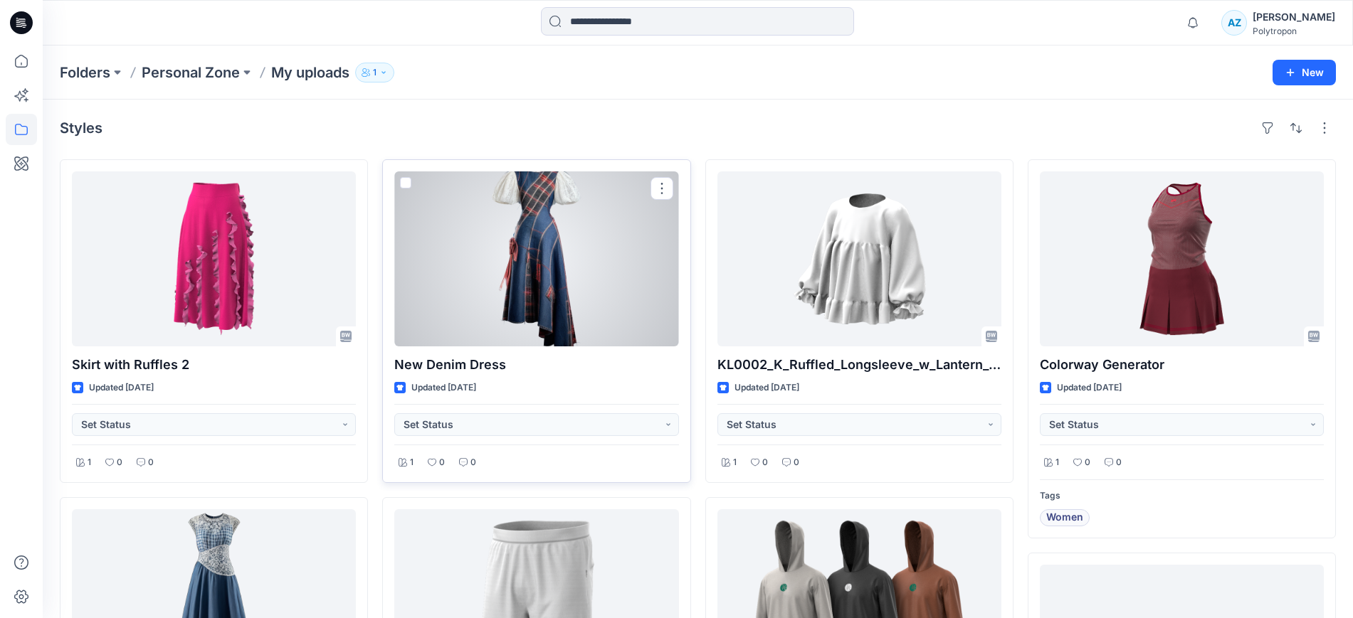
click at [518, 260] on div at bounding box center [536, 258] width 284 height 175
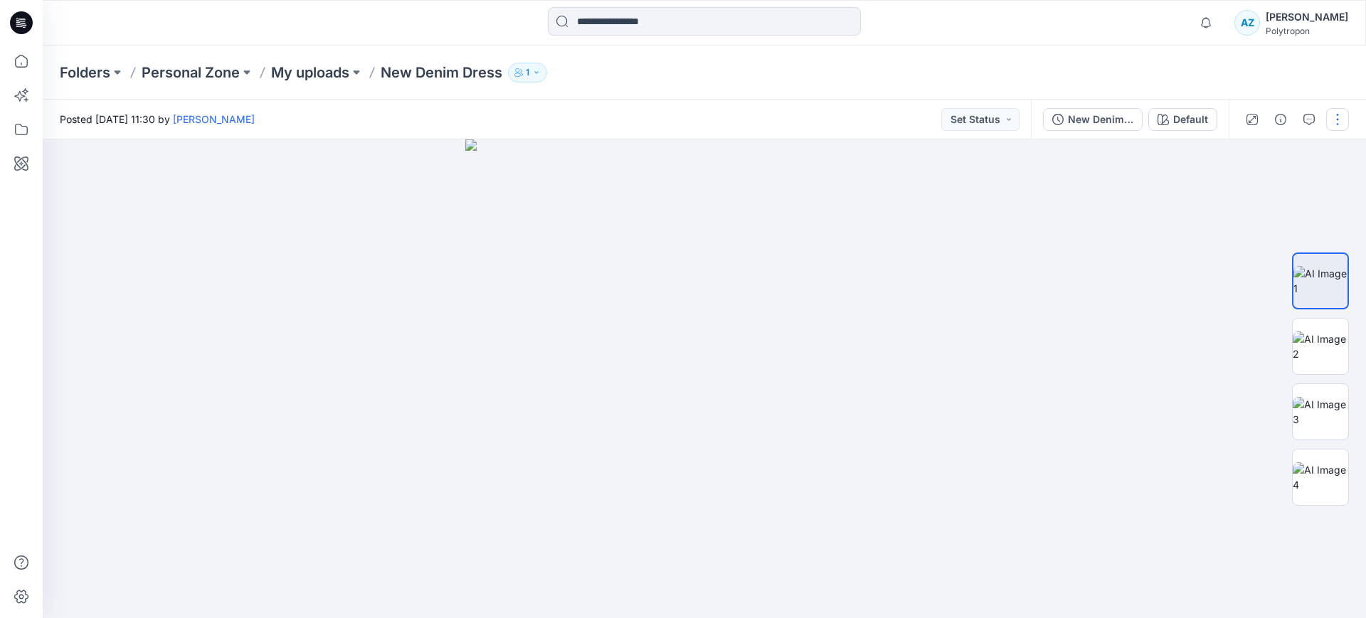
click at [1342, 117] on button "button" at bounding box center [1337, 119] width 23 height 23
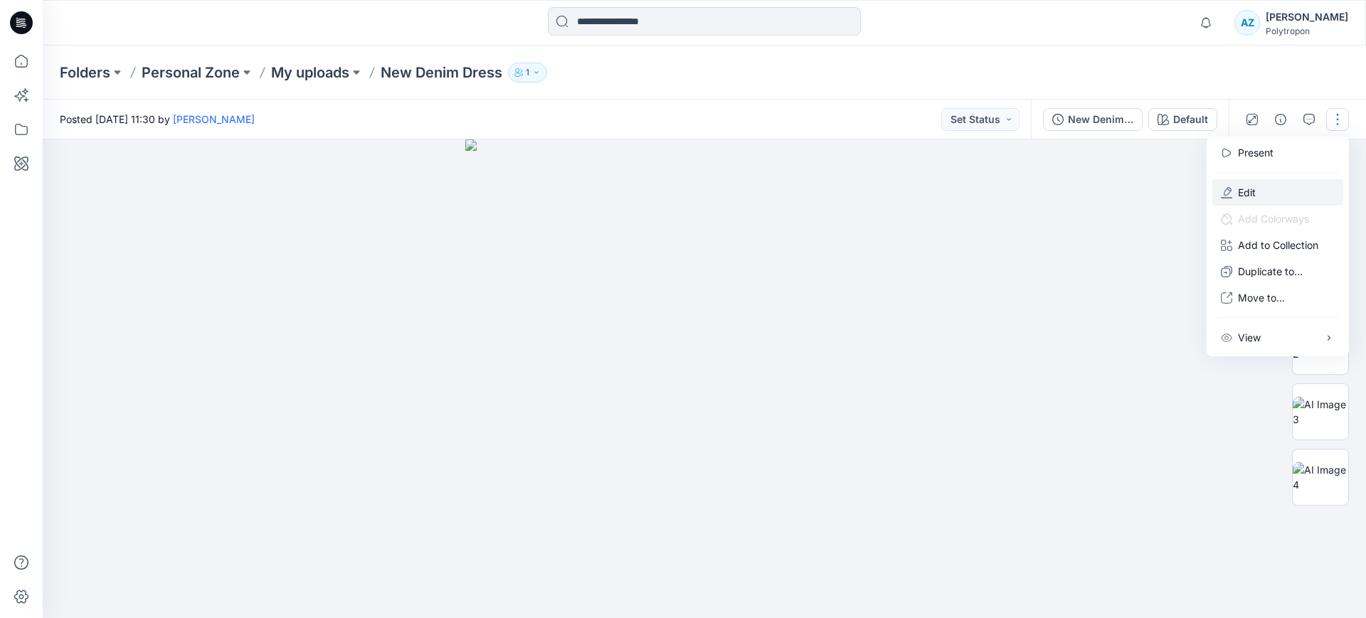
click at [1259, 196] on button "Edit" at bounding box center [1277, 192] width 131 height 26
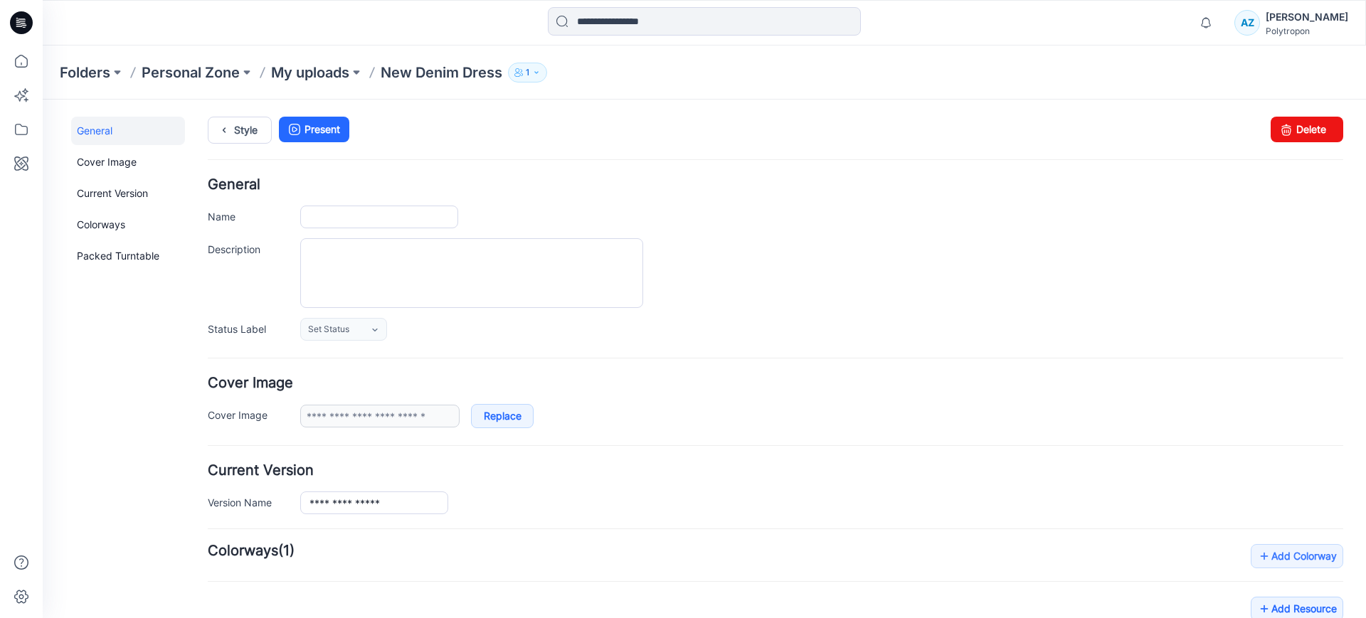
type input "**********"
type input "*******"
type input "**********"
click at [1281, 127] on icon at bounding box center [1286, 130] width 20 height 26
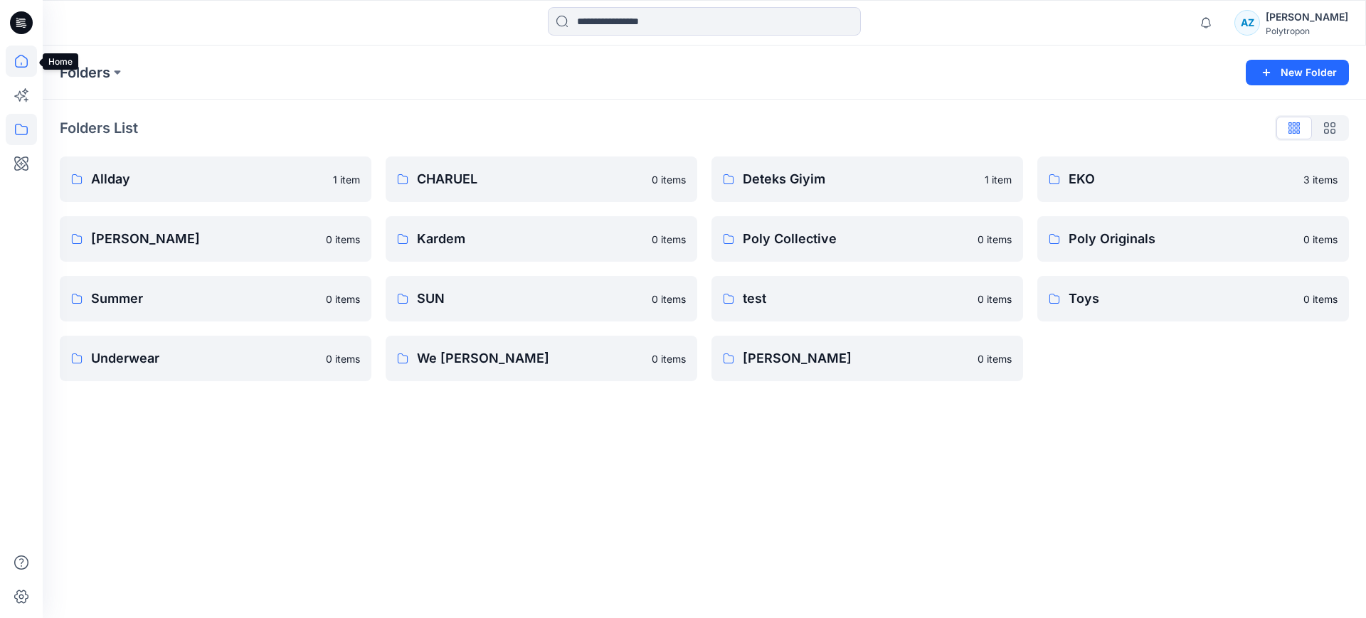
click at [16, 69] on icon at bounding box center [21, 61] width 31 height 31
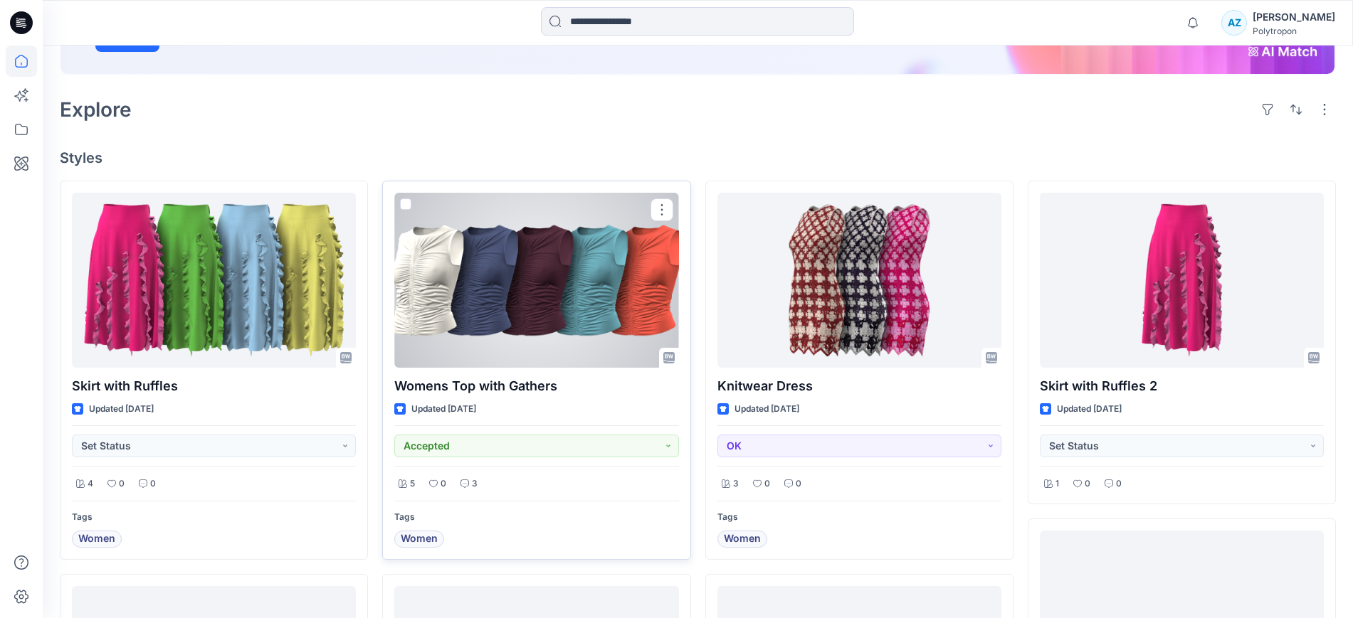
scroll to position [534, 0]
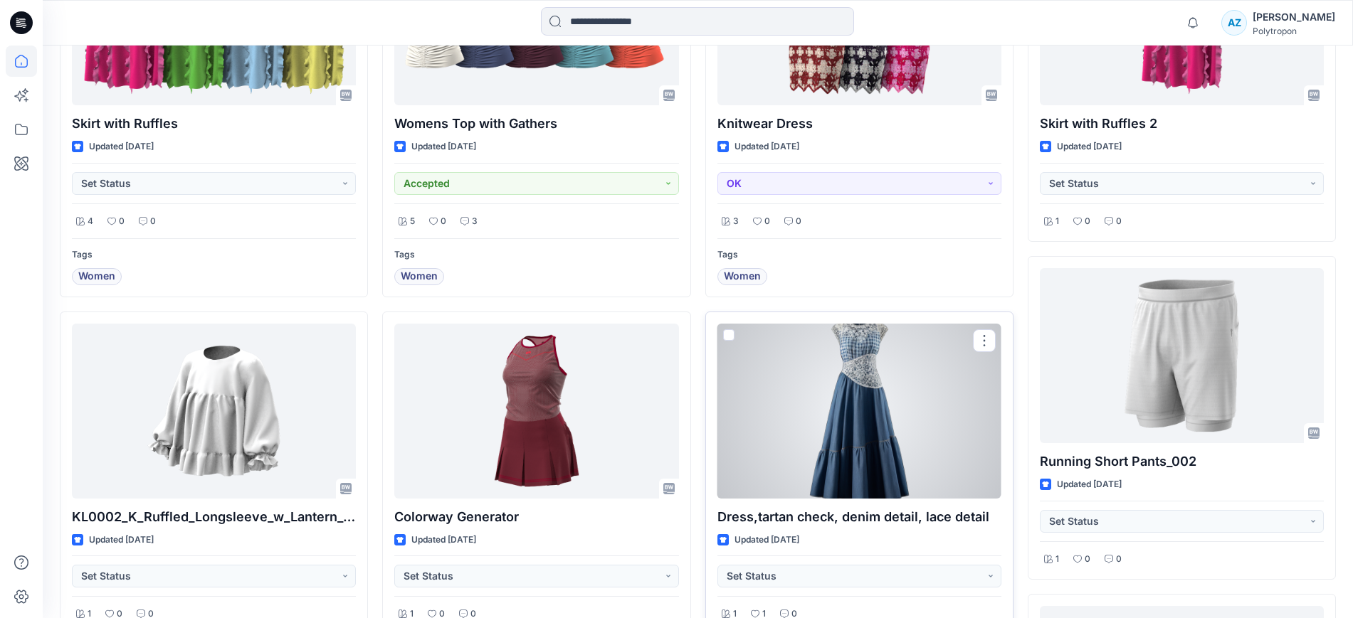
click at [858, 396] on div at bounding box center [859, 411] width 284 height 175
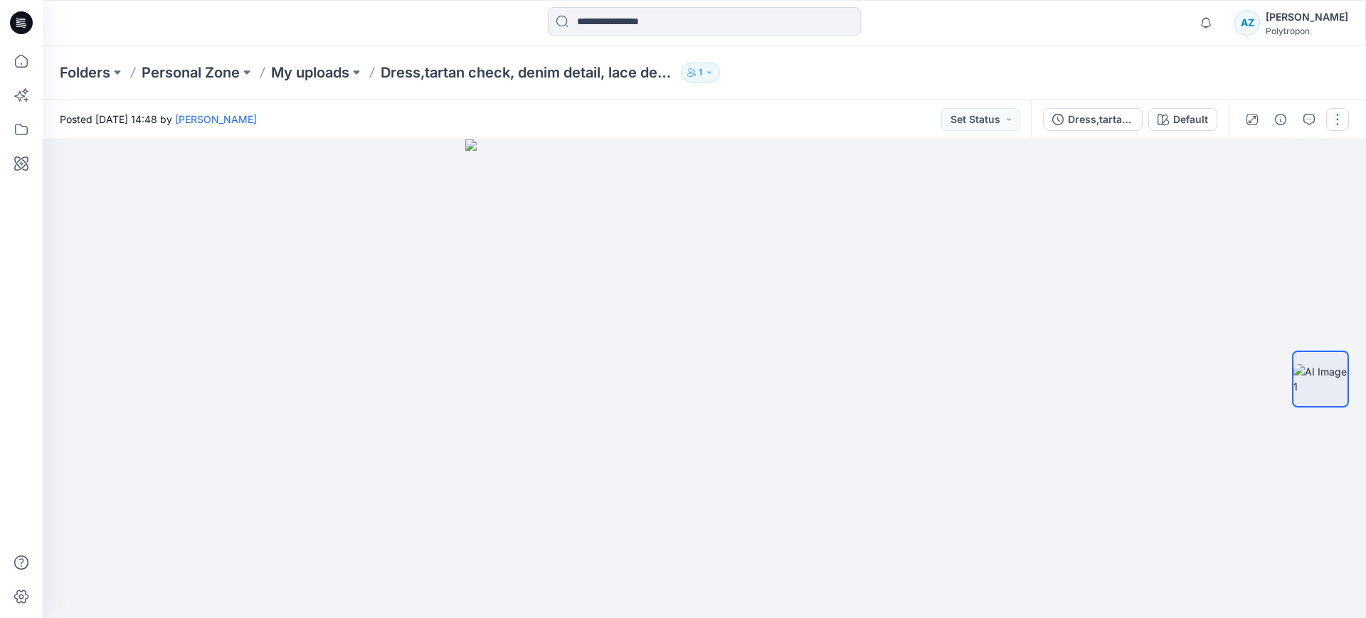
click at [1328, 119] on button "button" at bounding box center [1337, 119] width 23 height 23
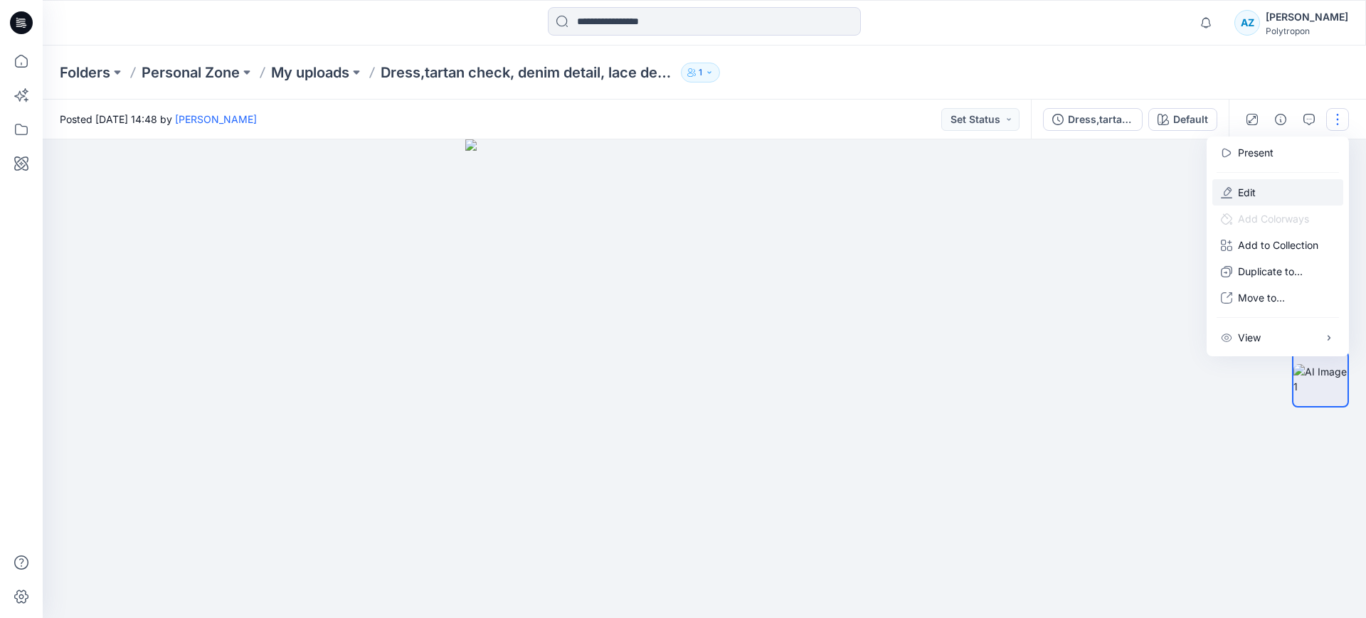
click at [1265, 188] on button "Edit" at bounding box center [1277, 192] width 131 height 26
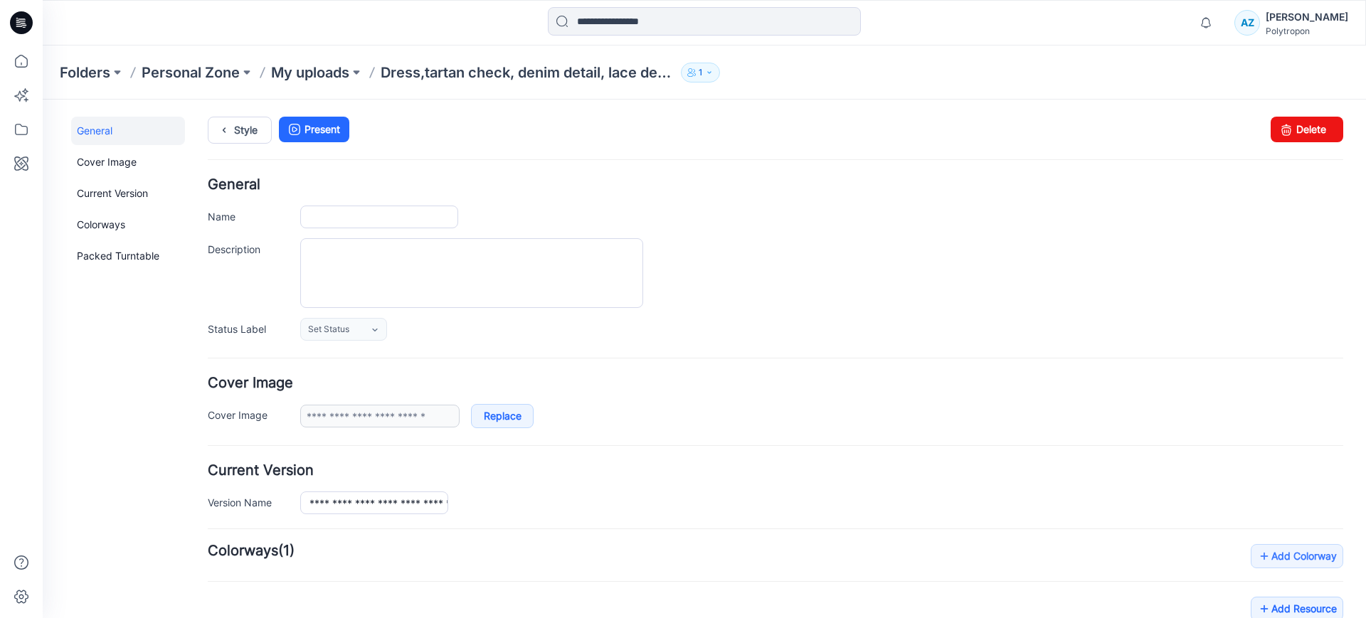
type input "**********"
type input "*******"
type input "**********"
click at [1306, 134] on link "Delete" at bounding box center [1307, 130] width 73 height 26
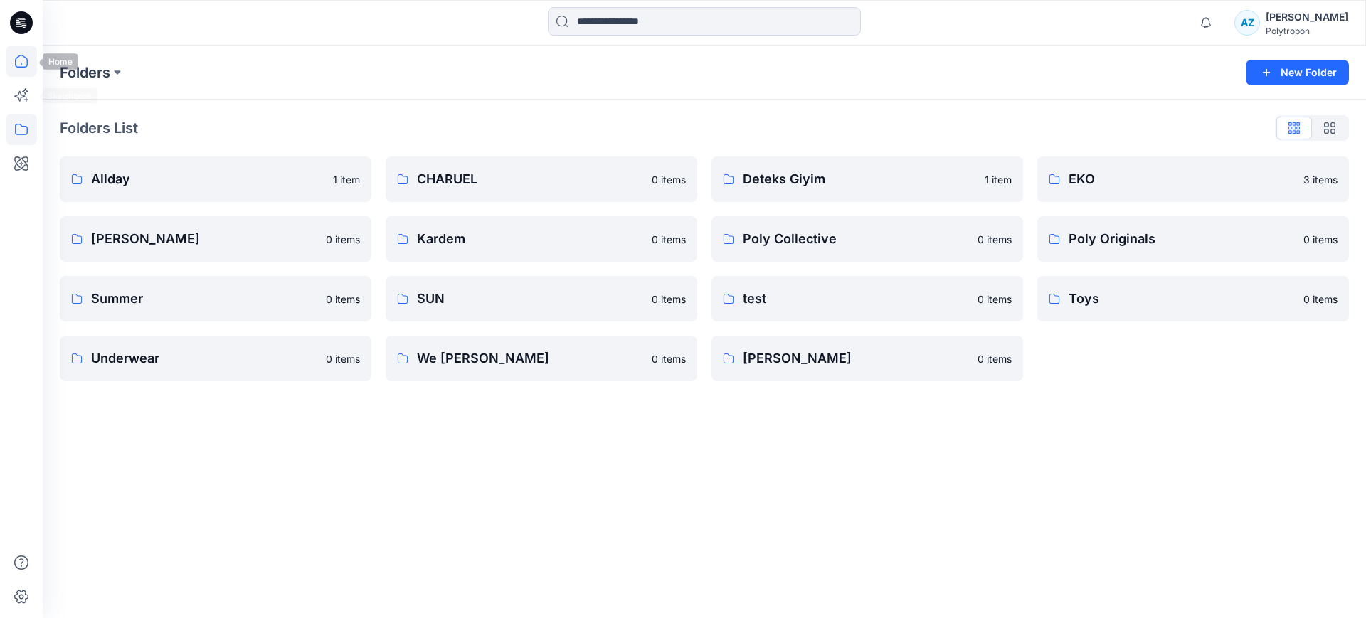
click at [15, 58] on icon at bounding box center [21, 61] width 31 height 31
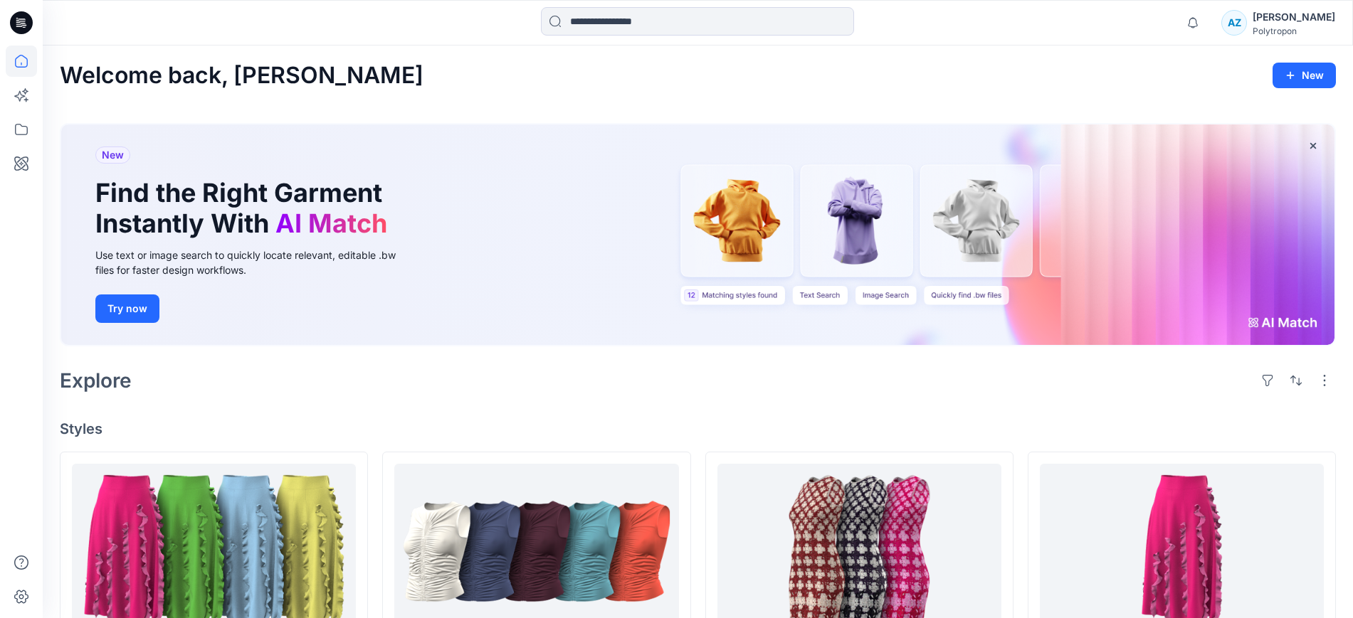
drag, startPoint x: 0, startPoint y: 391, endPoint x: 4, endPoint y: 383, distance: 8.6
click at [0, 390] on div at bounding box center [21, 309] width 43 height 618
drag, startPoint x: 19, startPoint y: 167, endPoint x: 28, endPoint y: 167, distance: 8.5
click at [19, 167] on icon at bounding box center [21, 163] width 31 height 31
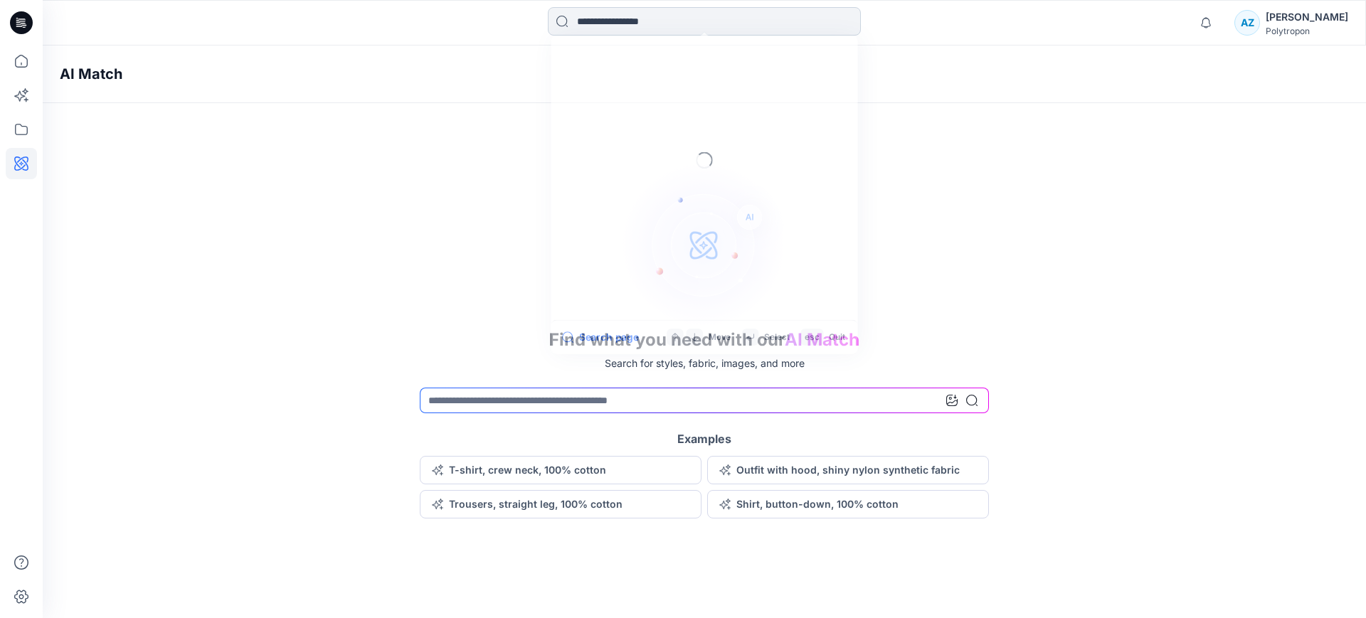
click at [613, 31] on input at bounding box center [704, 21] width 313 height 28
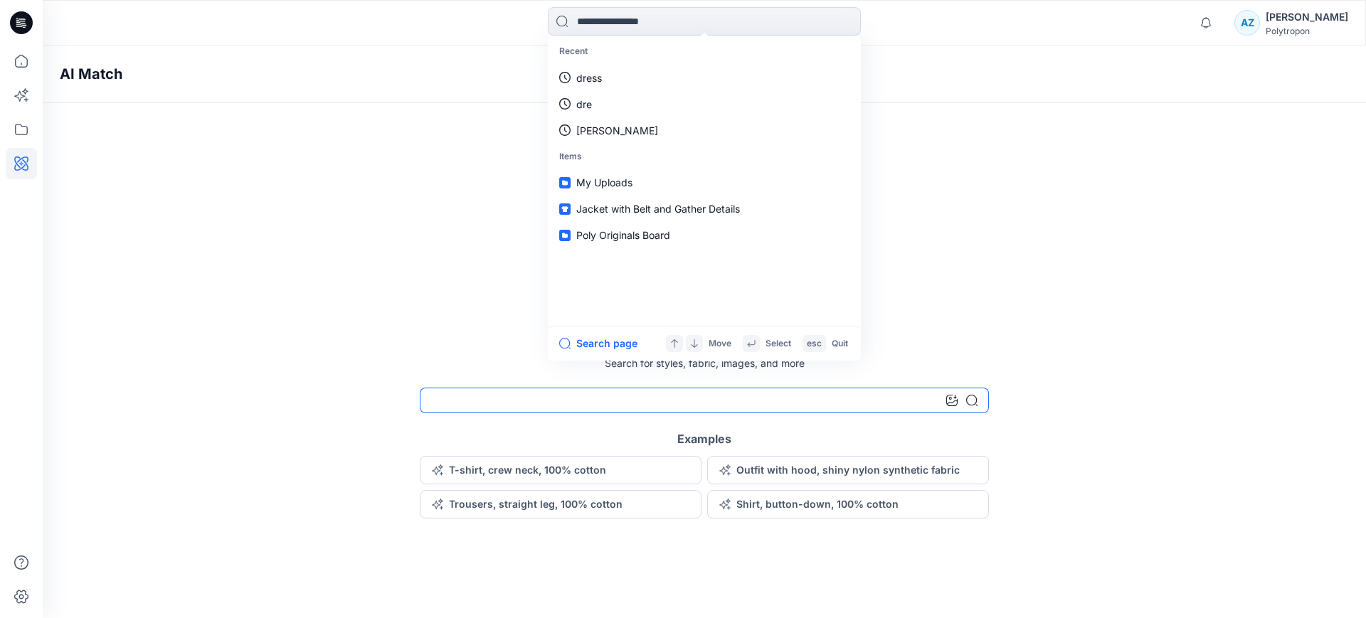
click at [516, 406] on input at bounding box center [704, 401] width 569 height 26
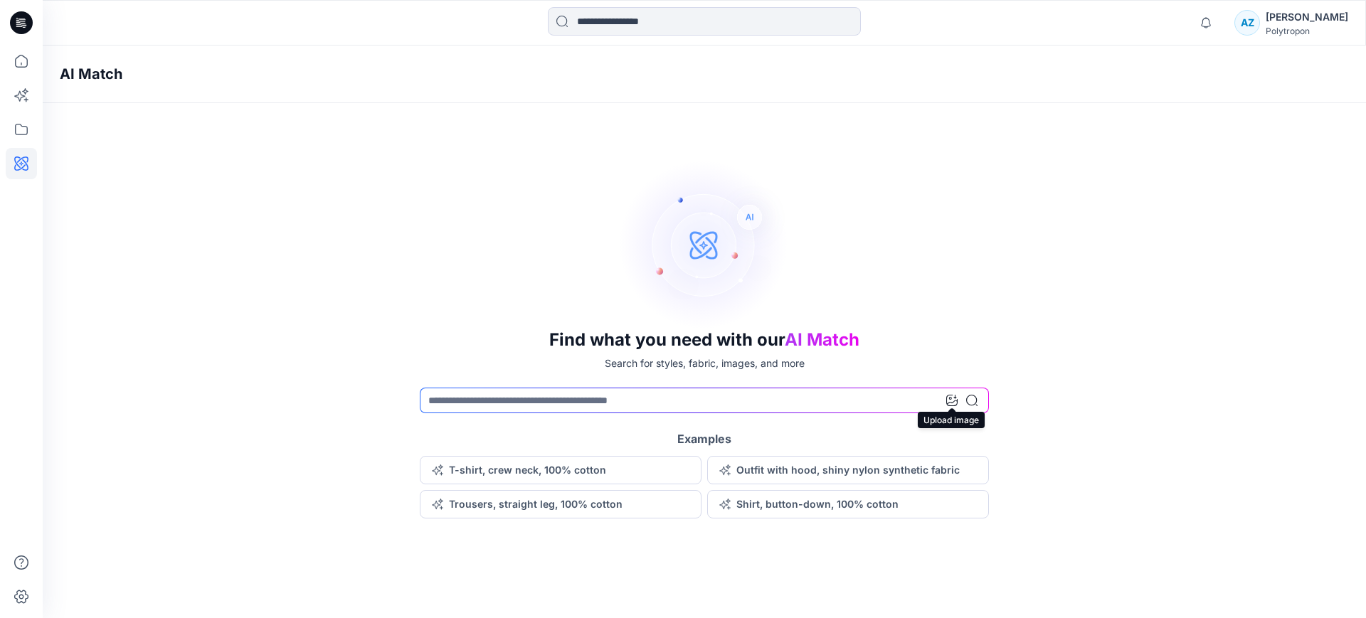
click at [951, 398] on icon at bounding box center [951, 400] width 11 height 11
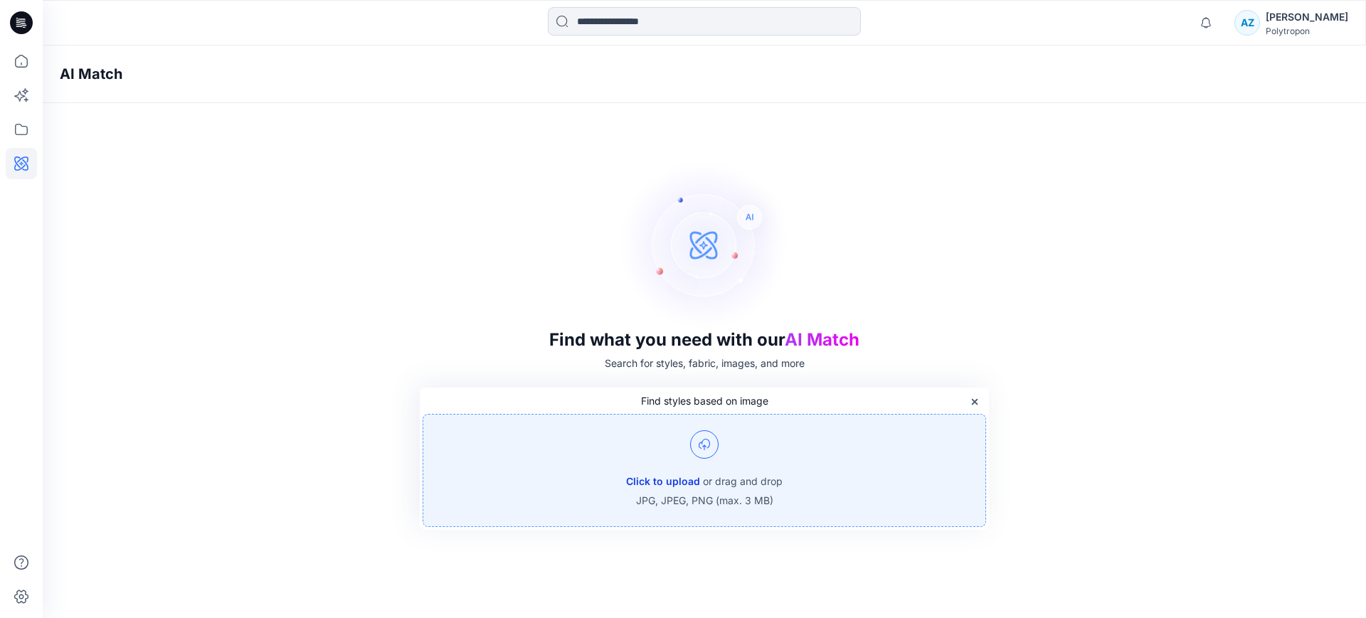
click at [658, 475] on button "Click to upload" at bounding box center [663, 481] width 74 height 17
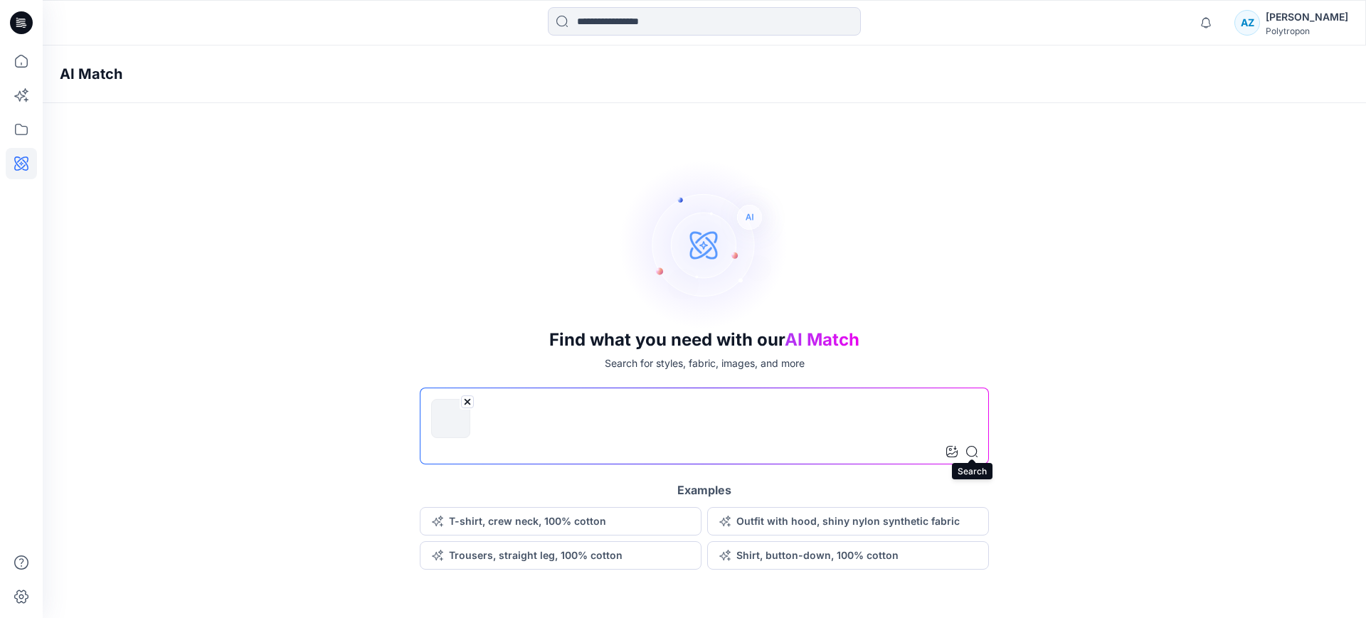
click at [972, 447] on icon at bounding box center [971, 451] width 11 height 11
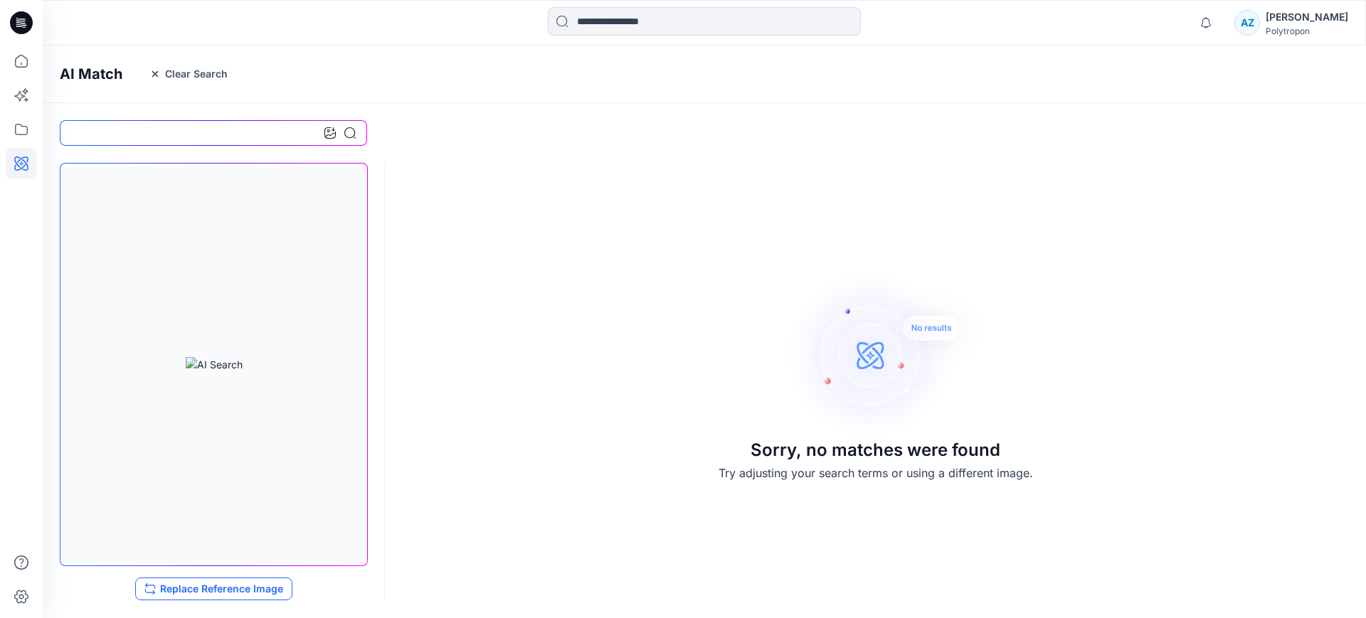
click at [274, 578] on button "Replace Reference Image" at bounding box center [213, 589] width 157 height 23
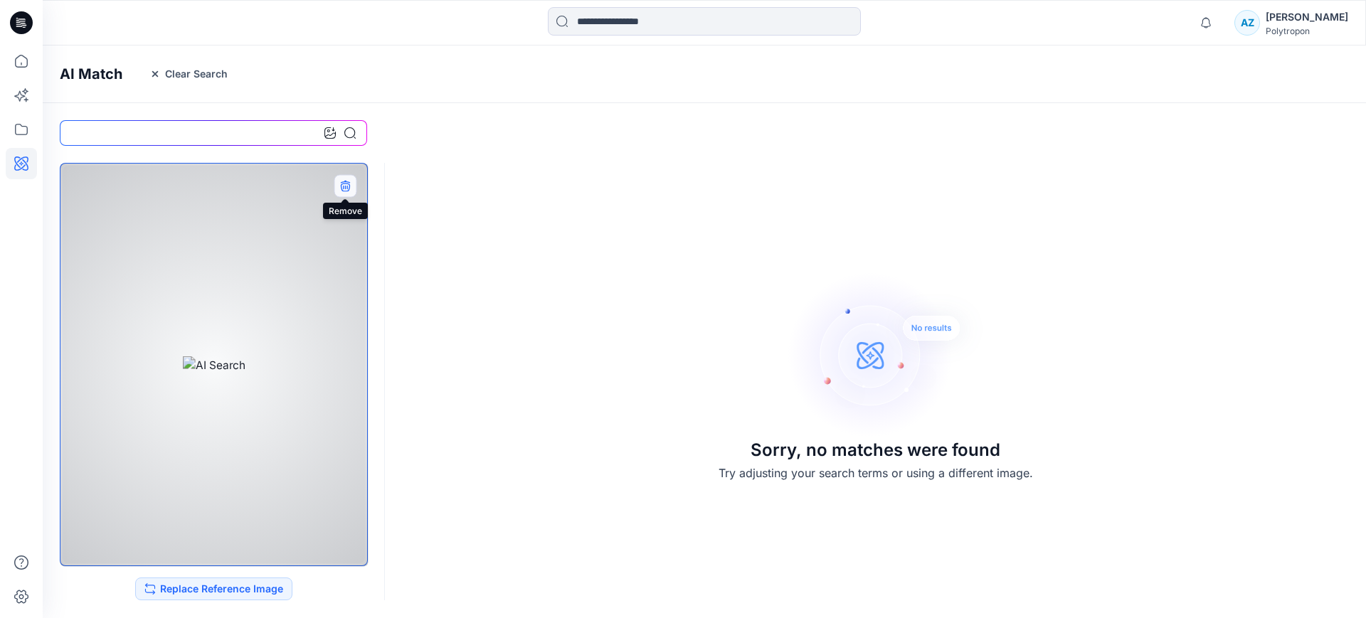
click at [349, 186] on icon "button" at bounding box center [344, 187] width 9 height 9
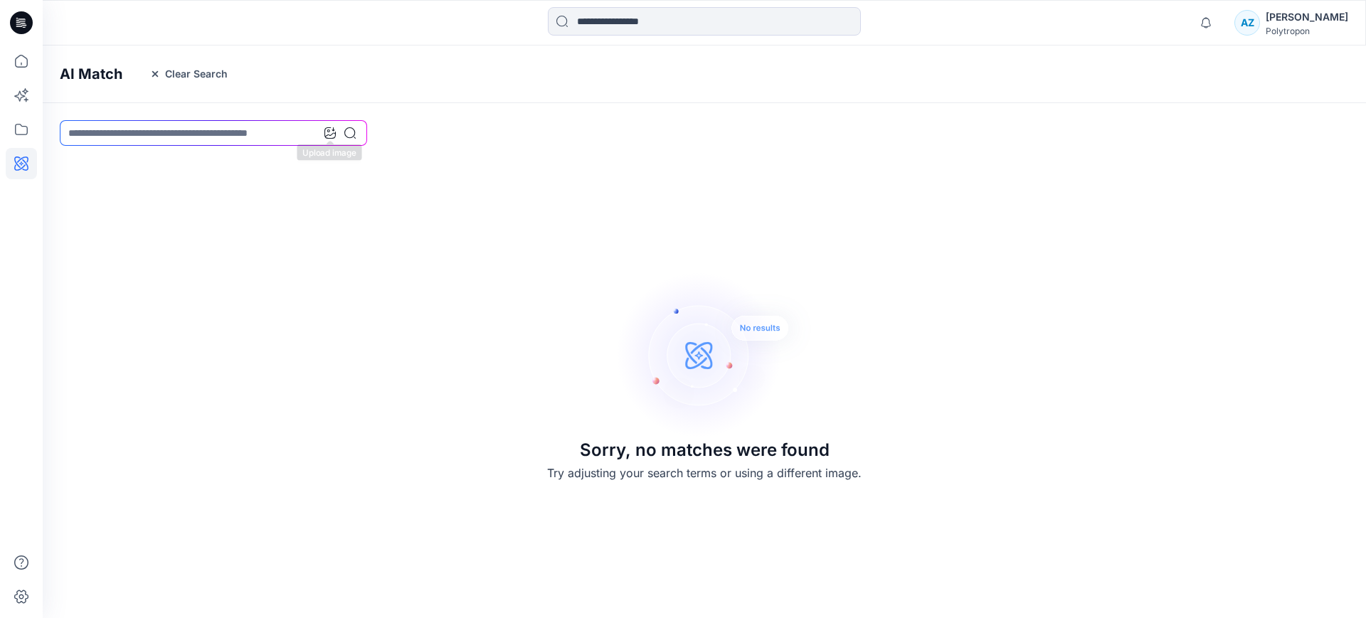
click at [325, 136] on icon at bounding box center [329, 132] width 11 height 11
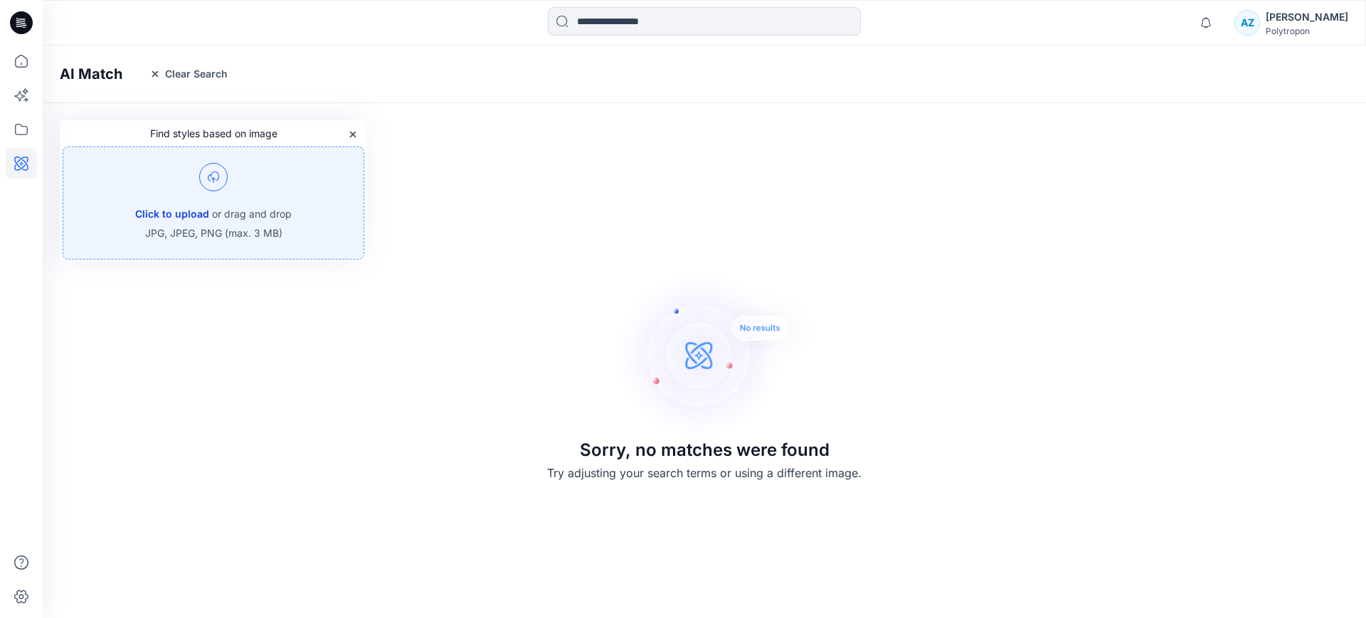
click at [187, 206] on button "Click to upload" at bounding box center [172, 214] width 74 height 17
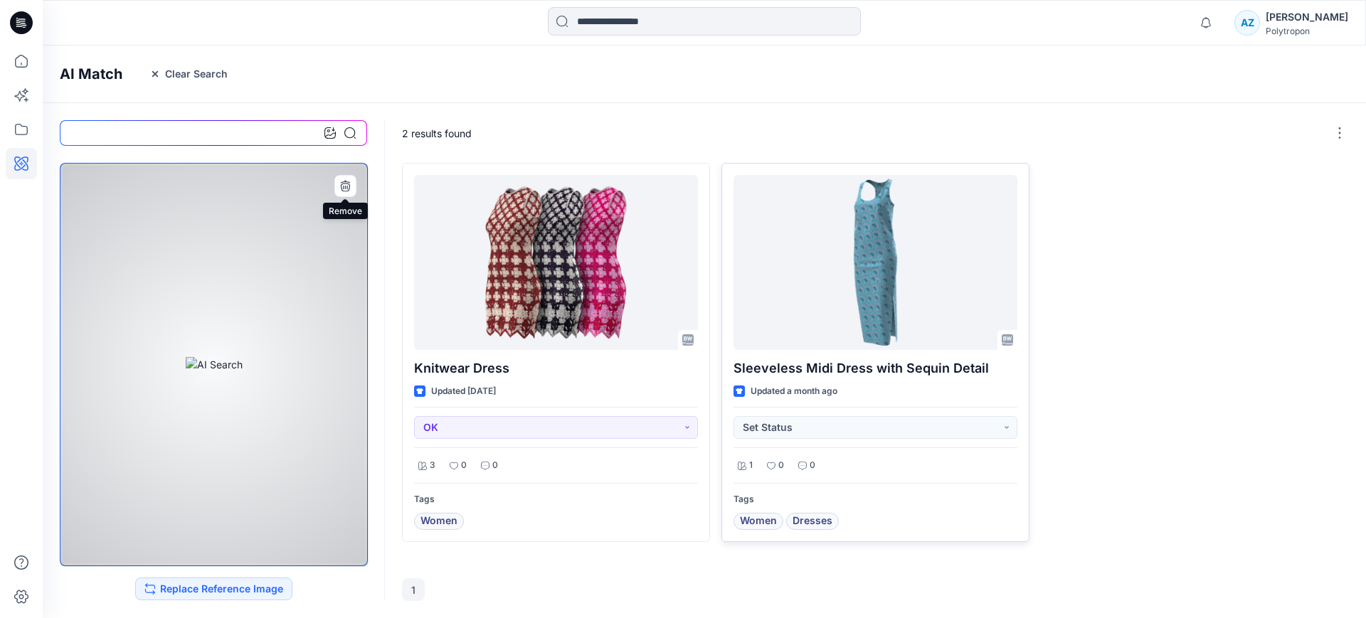
drag, startPoint x: 344, startPoint y: 176, endPoint x: 424, endPoint y: 282, distance: 133.0
click at [344, 176] on button "button" at bounding box center [345, 185] width 23 height 23
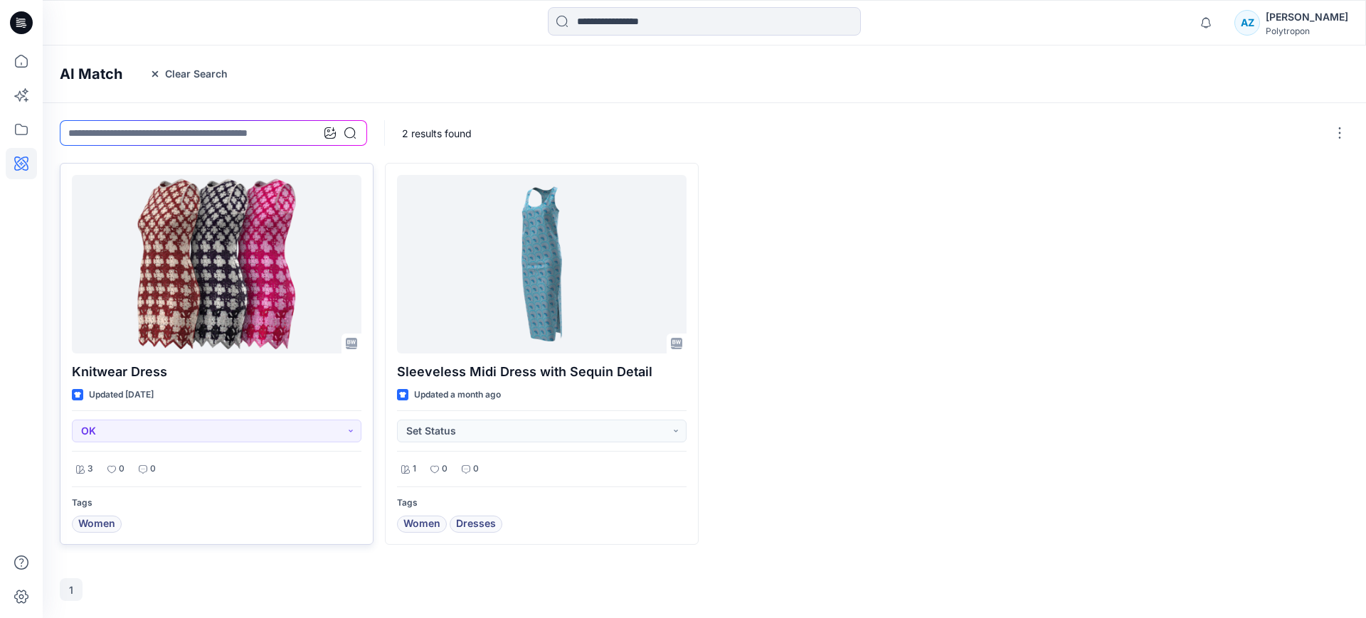
drag, startPoint x: 0, startPoint y: 311, endPoint x: 66, endPoint y: 280, distance: 73.2
click at [0, 311] on div at bounding box center [21, 309] width 43 height 618
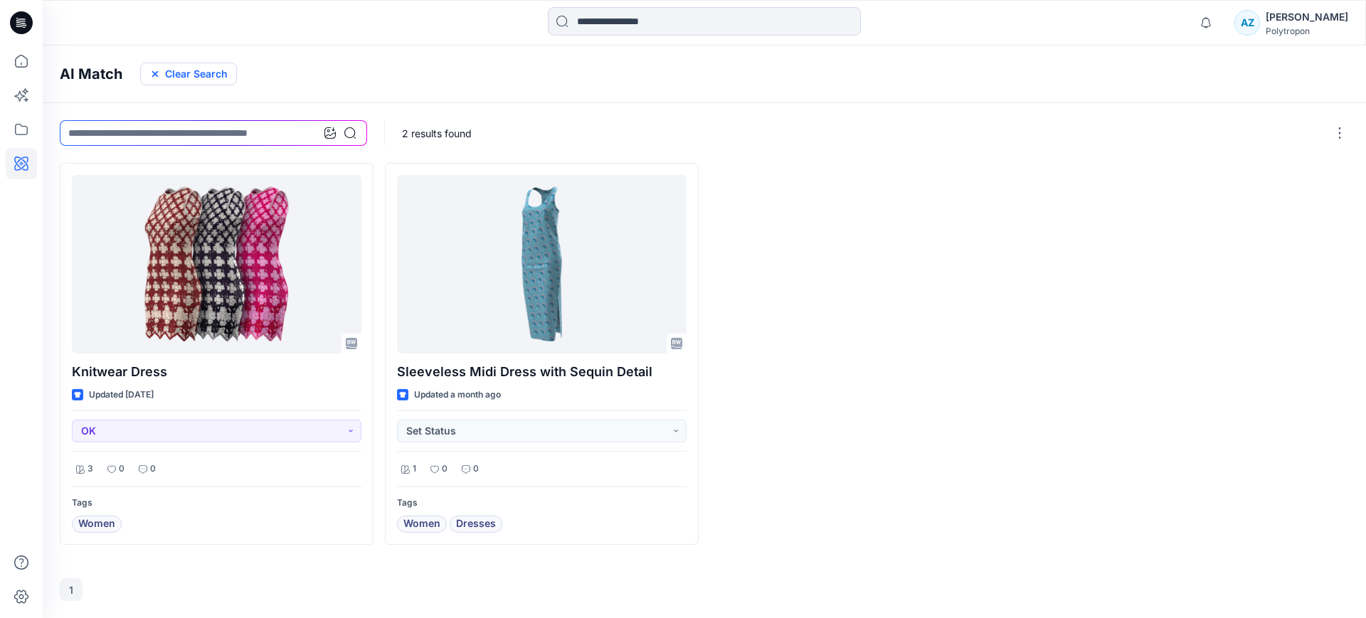
click at [154, 71] on icon "button" at bounding box center [154, 73] width 11 height 11
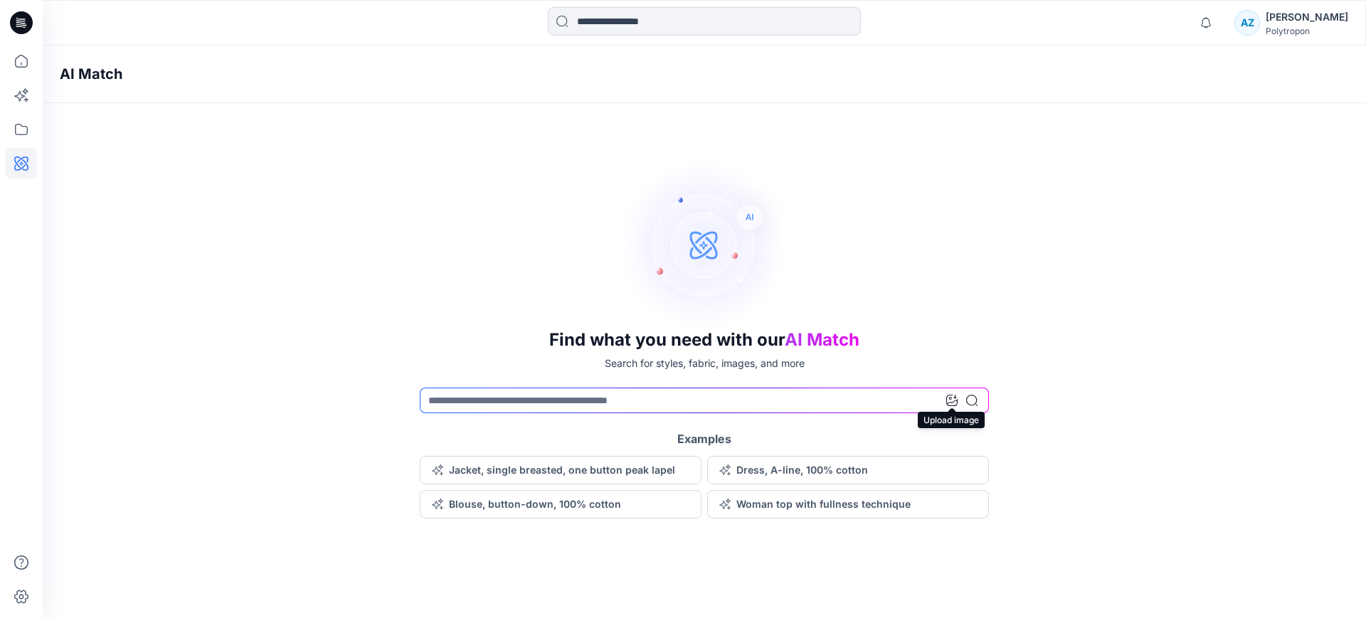
click at [947, 396] on icon at bounding box center [951, 400] width 11 height 11
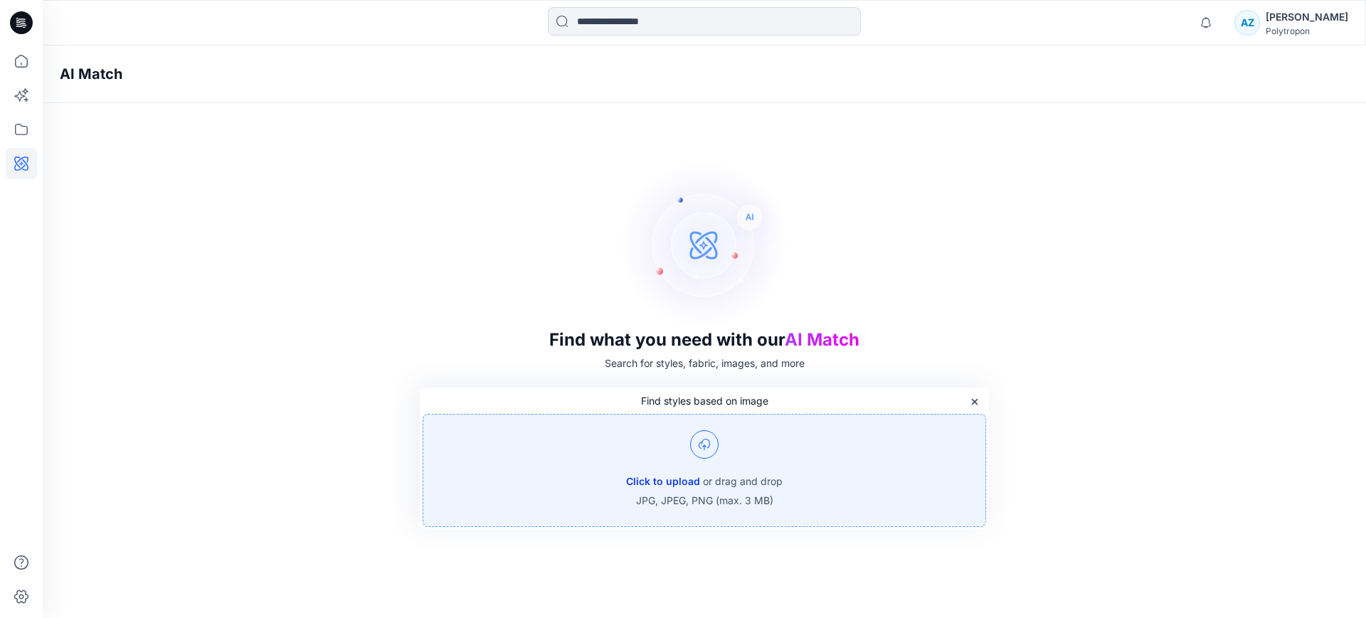
click at [658, 482] on button "Click to upload" at bounding box center [663, 481] width 74 height 17
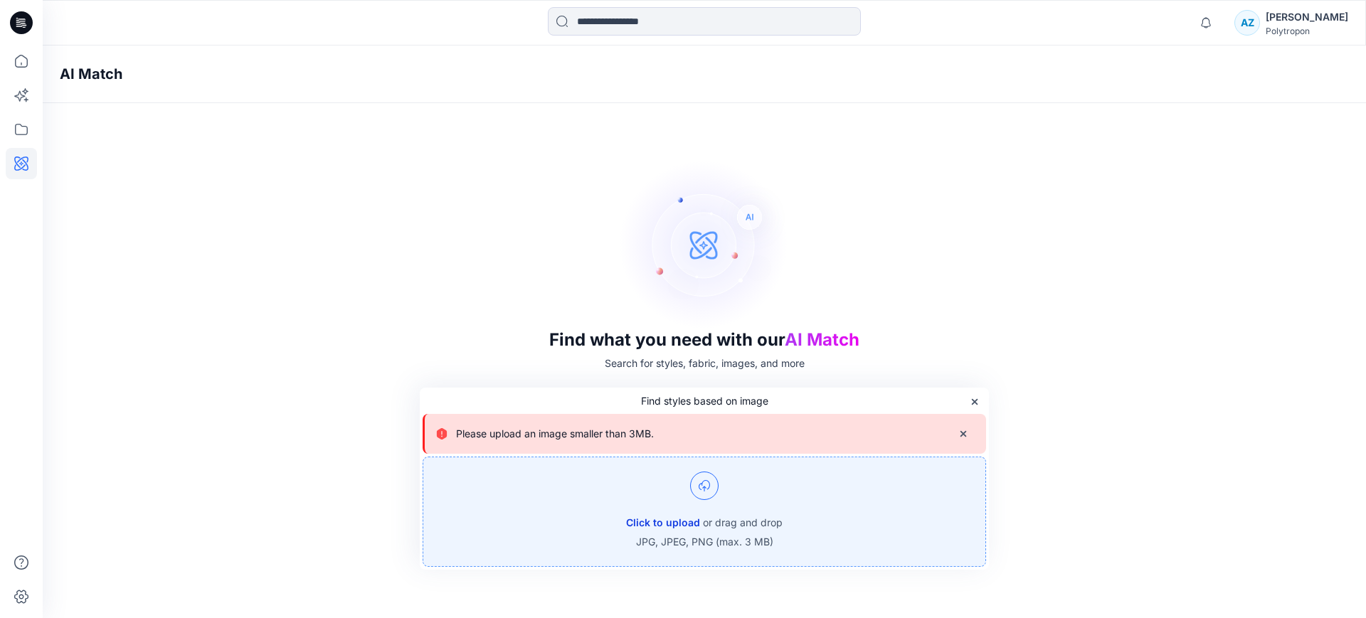
click at [659, 526] on button "Click to upload" at bounding box center [663, 522] width 74 height 17
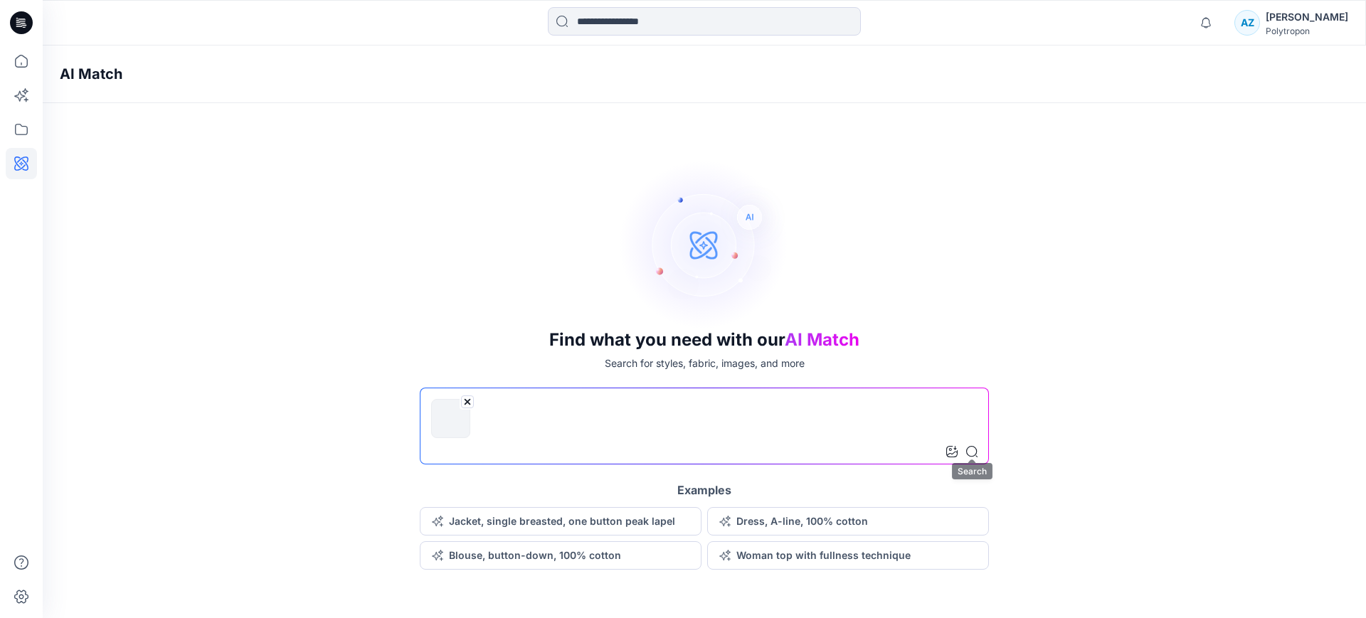
click at [976, 450] on icon at bounding box center [971, 451] width 11 height 11
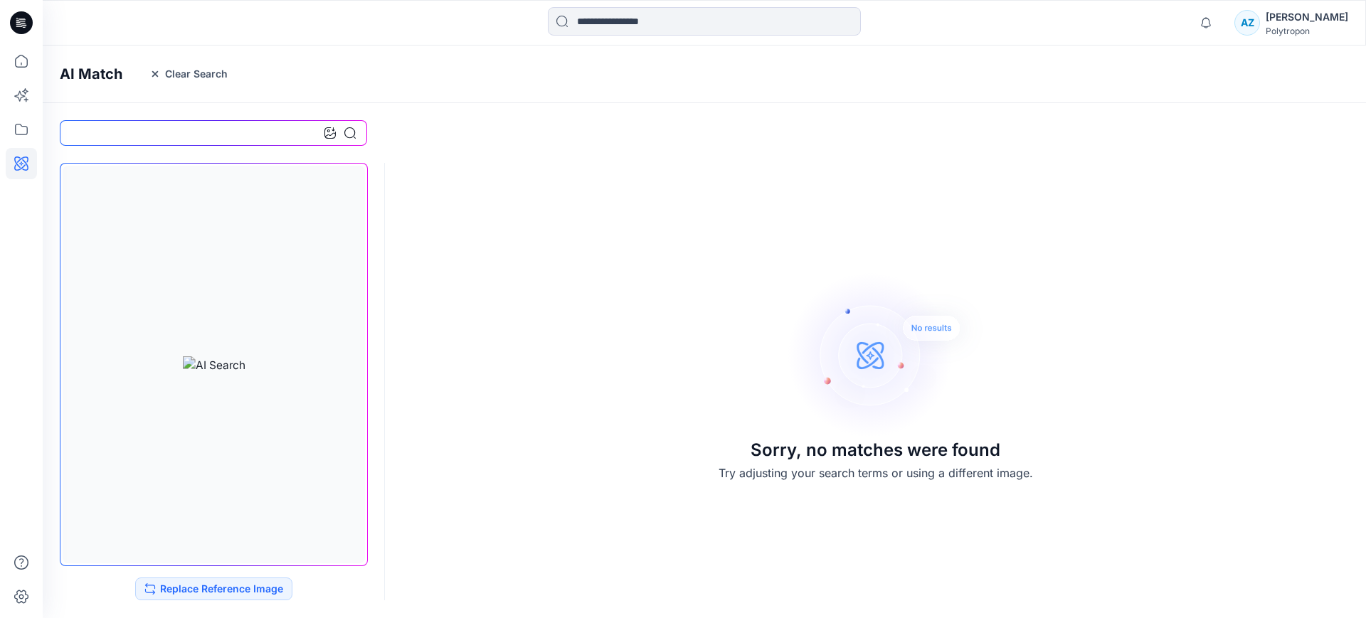
drag, startPoint x: 11, startPoint y: 333, endPoint x: 115, endPoint y: 242, distance: 138.1
click at [34, 312] on div at bounding box center [21, 332] width 31 height 573
click at [151, 138] on input at bounding box center [213, 133] width 307 height 26
drag, startPoint x: 546, startPoint y: 174, endPoint x: 317, endPoint y: 162, distance: 228.7
click at [544, 171] on div "Sorry, no matches were found Try adjusting your search terms or using a differe…" at bounding box center [704, 376] width 1323 height 460
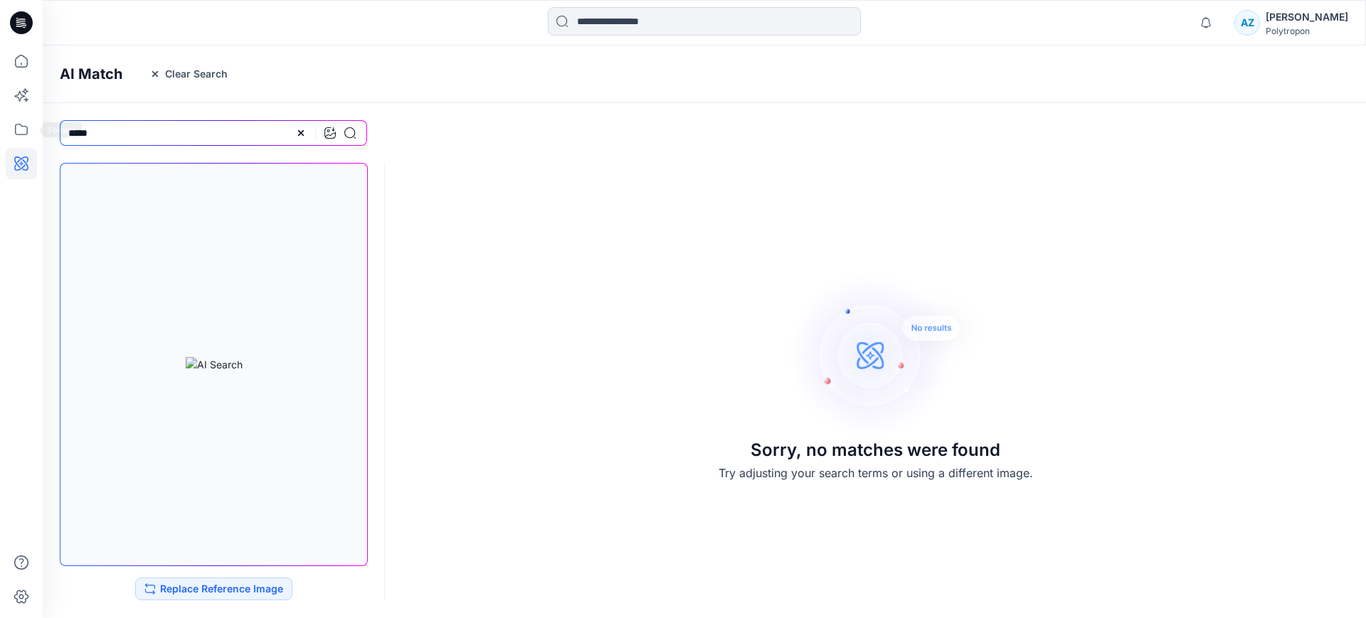
drag, startPoint x: 154, startPoint y: 130, endPoint x: 0, endPoint y: 128, distance: 154.4
click at [0, 128] on div "Notifications Your style KL0002_K_Ruffled_Longsleeve_w_Lantern_Sleeve is ready …" at bounding box center [683, 309] width 1366 height 618
type input "*******"
